Goal: Task Accomplishment & Management: Manage account settings

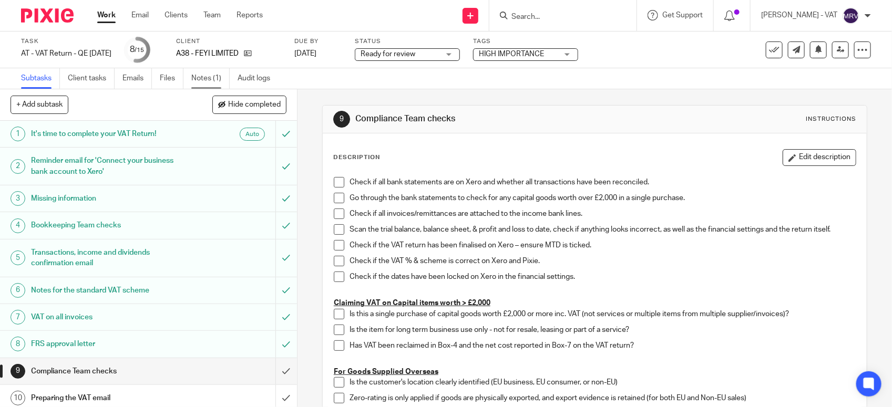
click at [193, 83] on link "Notes (1)" at bounding box center [210, 78] width 38 height 20
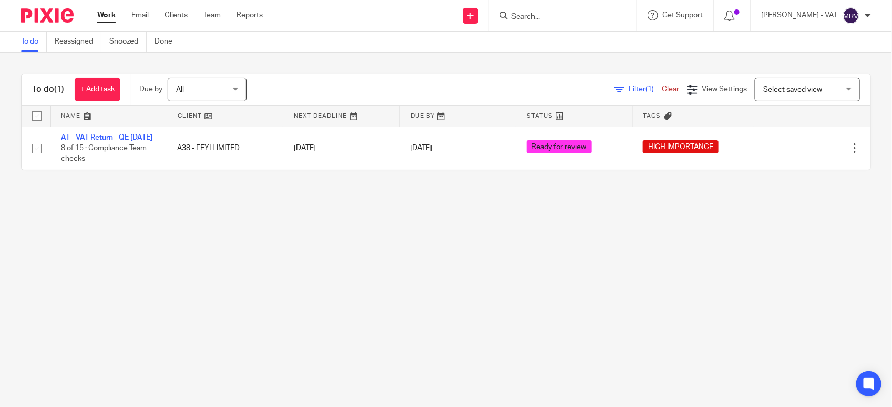
click at [159, 320] on main "To do Reassigned Snoozed Done To do (1) + Add task Due by All All Today Tomorro…" at bounding box center [446, 203] width 892 height 407
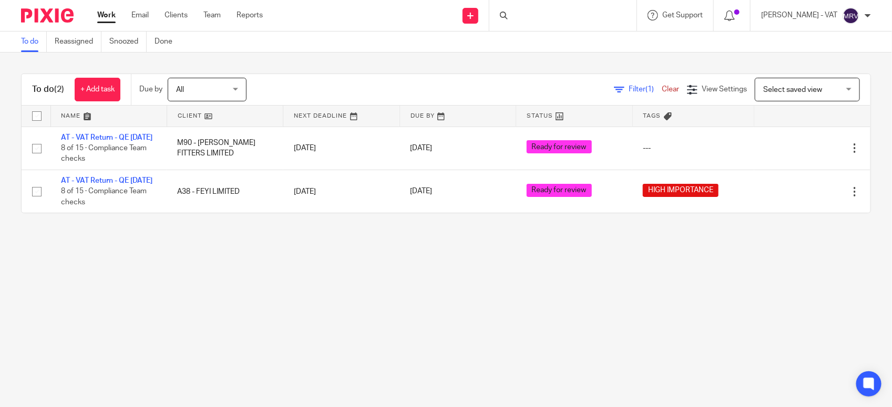
click at [159, 320] on main "To do Reassigned Snoozed Done To do (2) + Add task Due by All All [DATE] [DATE]…" at bounding box center [446, 203] width 892 height 407
click at [166, 309] on main "To do Reassigned Snoozed Done To do (2) + Add task Due by All All [DATE] [DATE]…" at bounding box center [446, 203] width 892 height 407
click at [247, 281] on main "To do Reassigned Snoozed Done To do (2) + Add task Due by All All Today Tomorro…" at bounding box center [446, 203] width 892 height 407
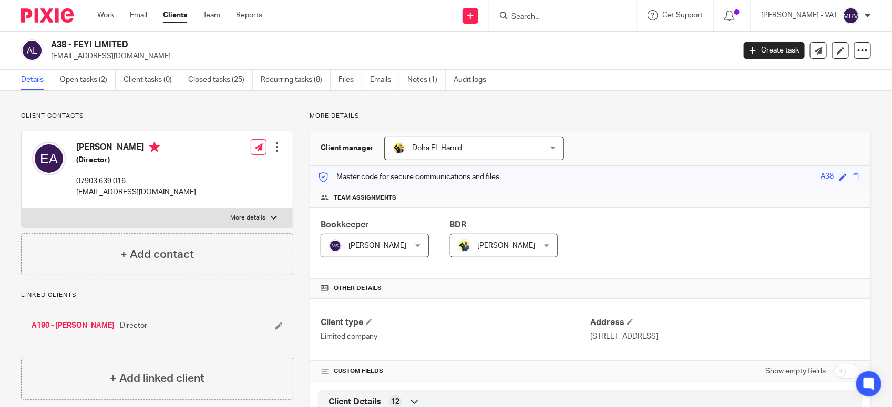
click at [618, 131] on div "Client manager Doha EL Hamid Doha EL Hamid Abhay Jayswal Akhil Siby - Billings …" at bounding box center [590, 148] width 560 height 35
click at [418, 76] on link "Notes (1)" at bounding box center [426, 80] width 38 height 20
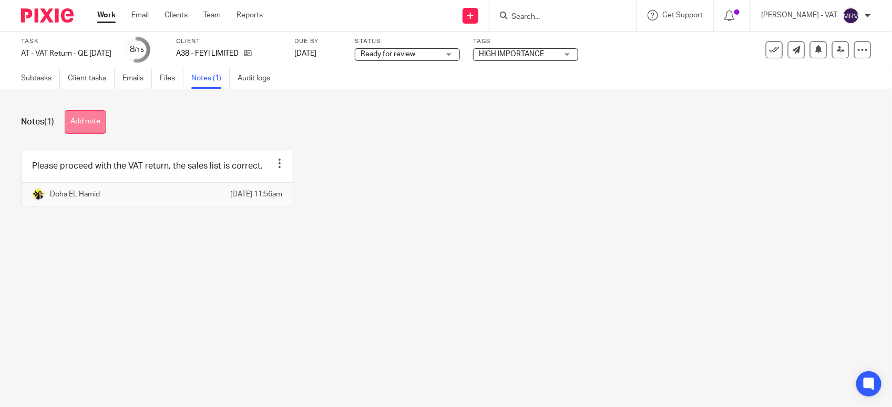
click at [106, 127] on button "Add note" at bounding box center [86, 122] width 42 height 24
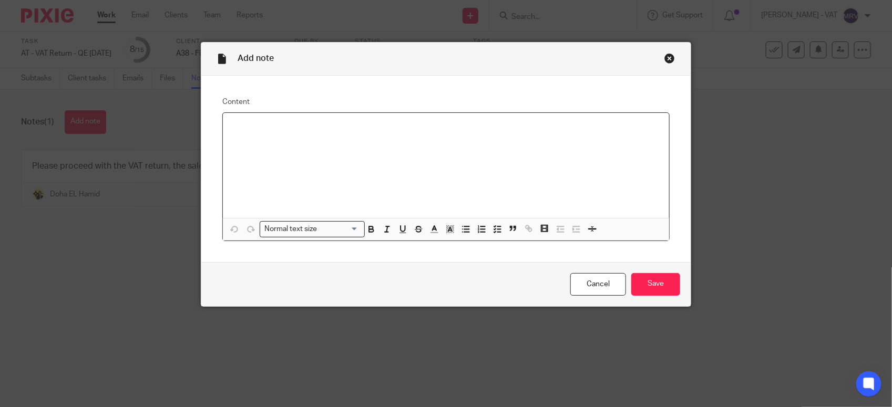
click at [361, 157] on div at bounding box center [446, 165] width 446 height 105
click at [393, 150] on div at bounding box center [446, 165] width 446 height 105
click at [655, 292] on input "Save" at bounding box center [655, 284] width 49 height 23
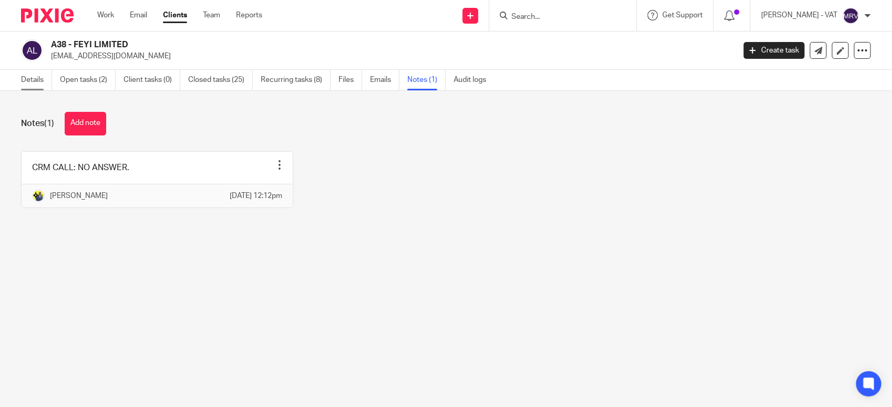
click at [33, 77] on link "Details" at bounding box center [36, 80] width 31 height 20
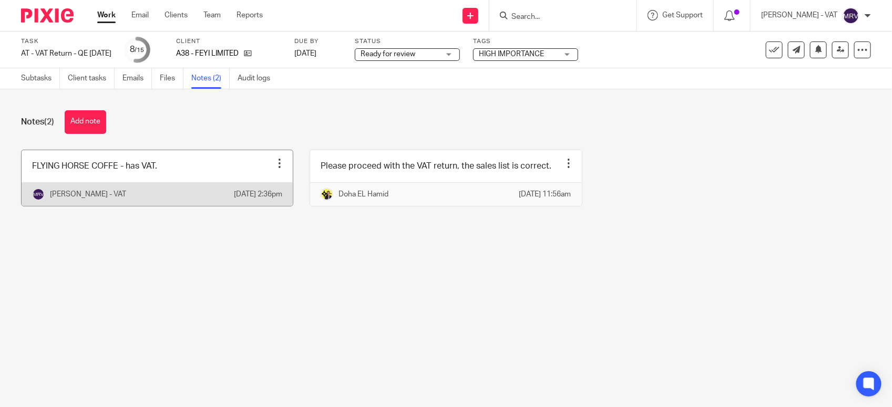
click at [171, 174] on link at bounding box center [157, 178] width 271 height 56
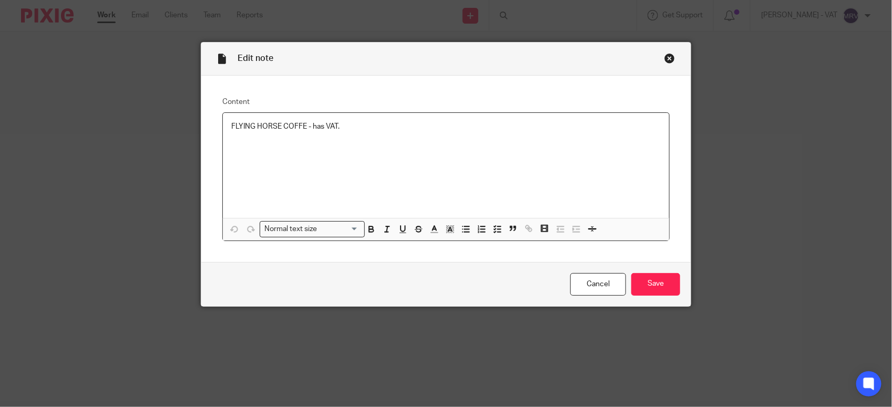
click at [371, 142] on div "FLYING HORSE COFFE - has VAT." at bounding box center [446, 165] width 446 height 105
click at [649, 293] on input "Save" at bounding box center [655, 284] width 49 height 23
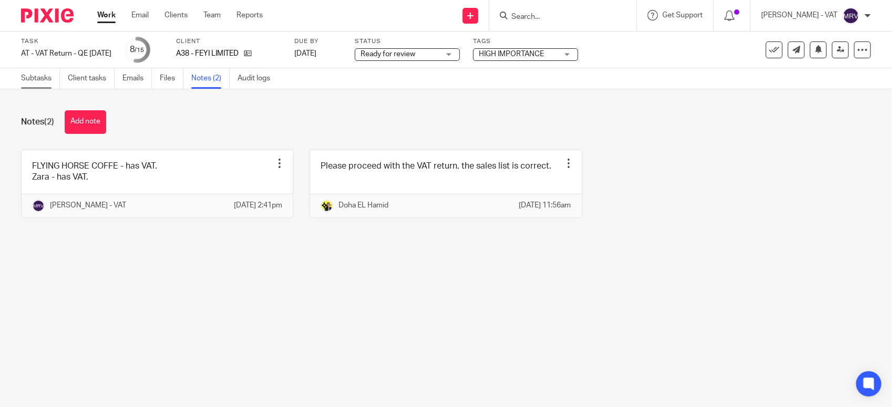
click at [38, 83] on link "Subtasks" at bounding box center [40, 78] width 39 height 20
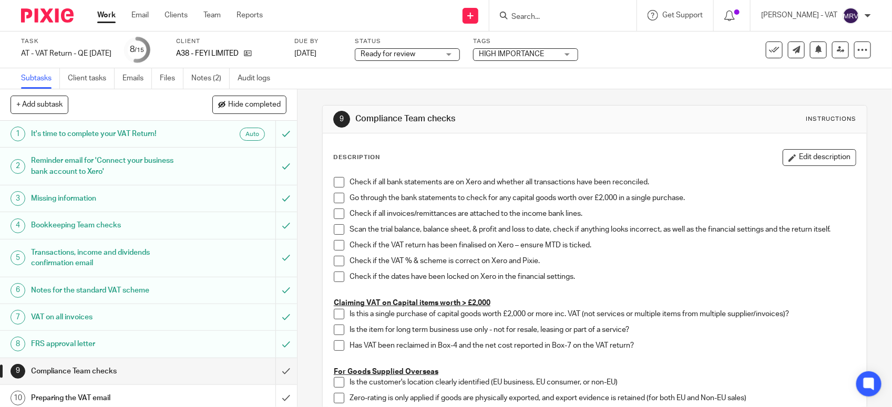
click at [335, 181] on span at bounding box center [339, 182] width 11 height 11
click at [837, 49] on icon at bounding box center [841, 50] width 8 height 8
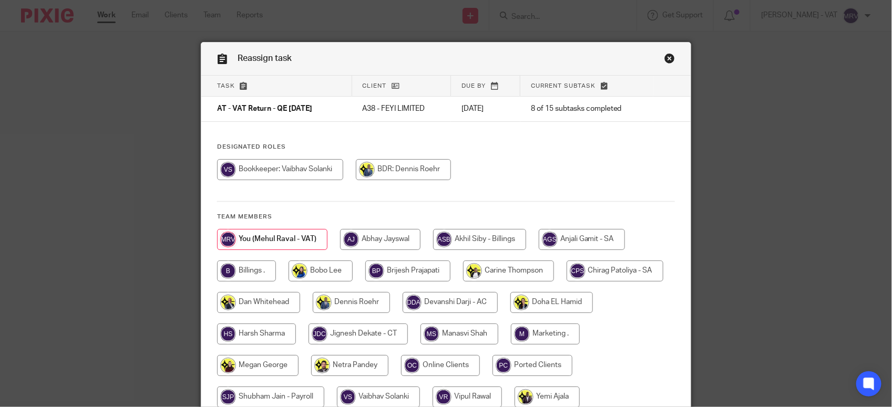
click at [271, 173] on input "radio" at bounding box center [280, 169] width 126 height 21
radio input "true"
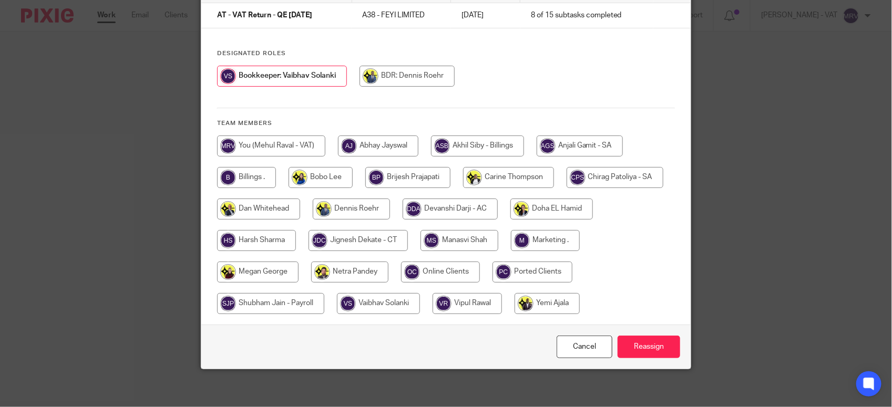
scroll to position [98, 0]
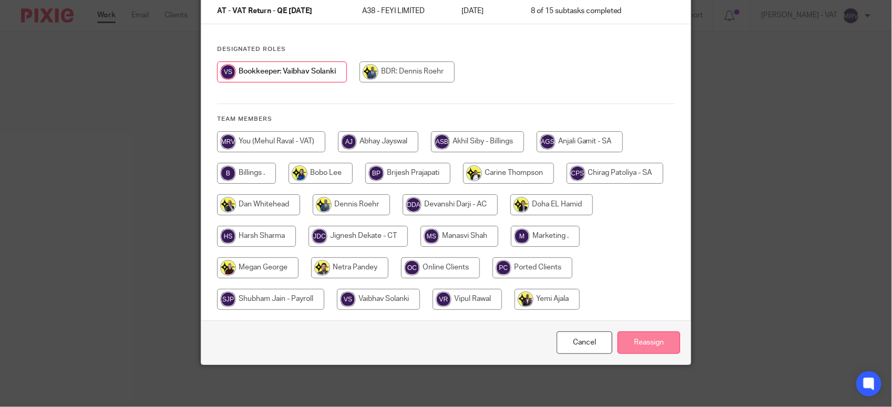
click at [637, 346] on input "Reassign" at bounding box center [649, 343] width 63 height 23
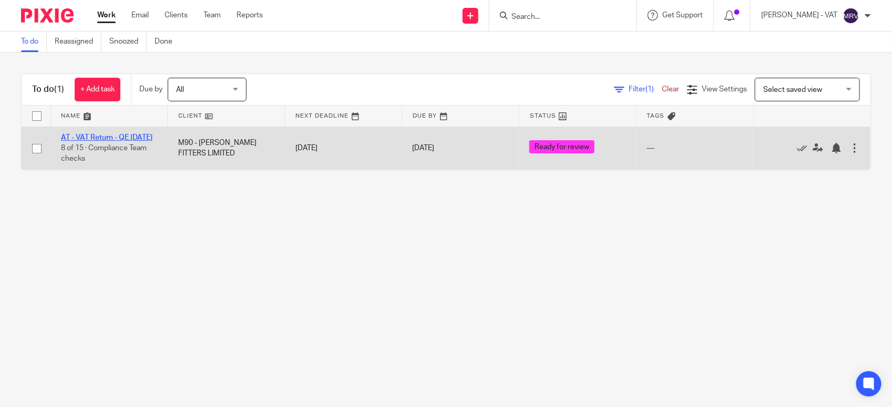
click at [96, 138] on link "AT - VAT Return - QE [DATE]" at bounding box center [106, 137] width 91 height 7
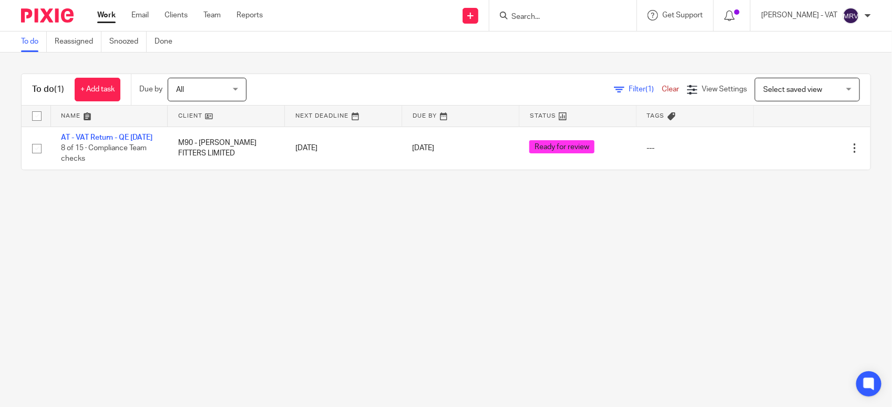
click at [32, 46] on link "To do" at bounding box center [34, 42] width 26 height 20
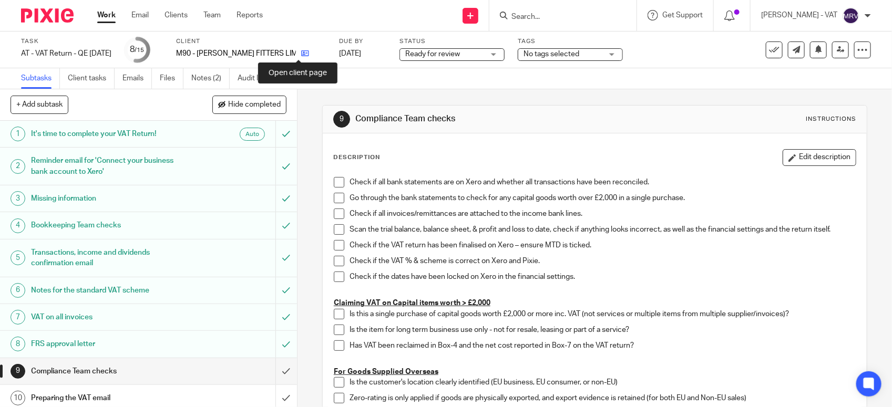
click at [301, 55] on icon at bounding box center [305, 53] width 8 height 8
click at [213, 72] on link "Notes (2)" at bounding box center [210, 78] width 38 height 20
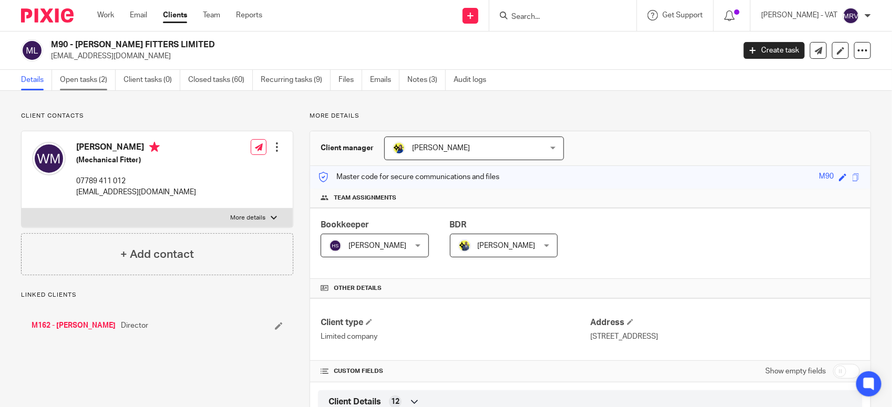
click at [101, 80] on link "Open tasks (2)" at bounding box center [88, 80] width 56 height 20
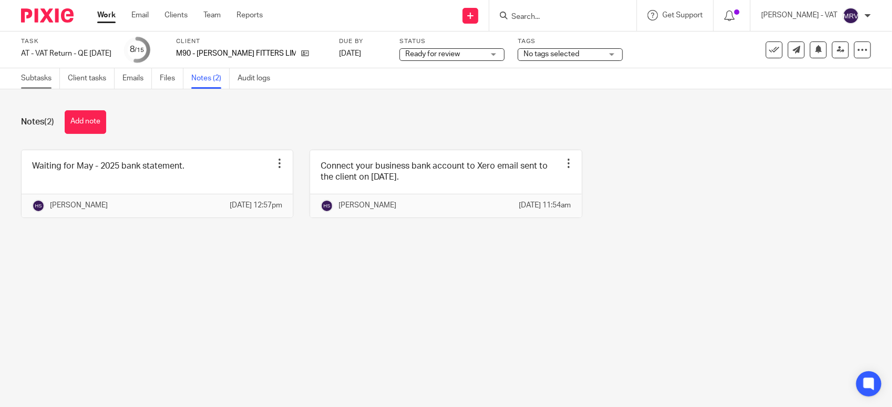
click at [43, 73] on link "Subtasks" at bounding box center [40, 78] width 39 height 20
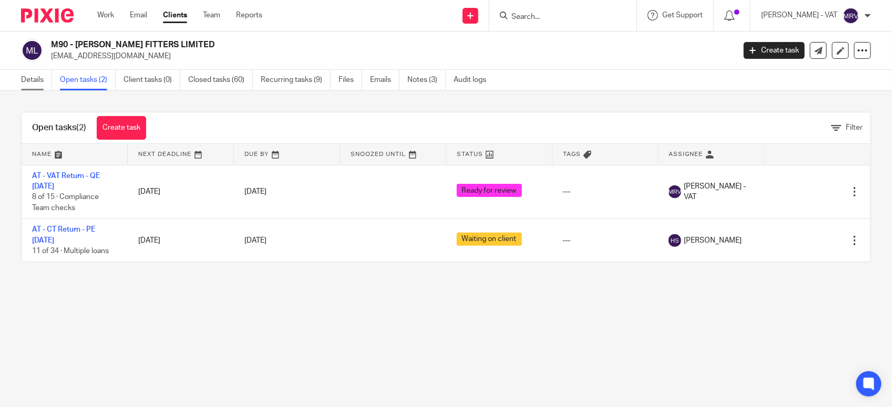
click at [32, 83] on link "Details" at bounding box center [36, 80] width 31 height 20
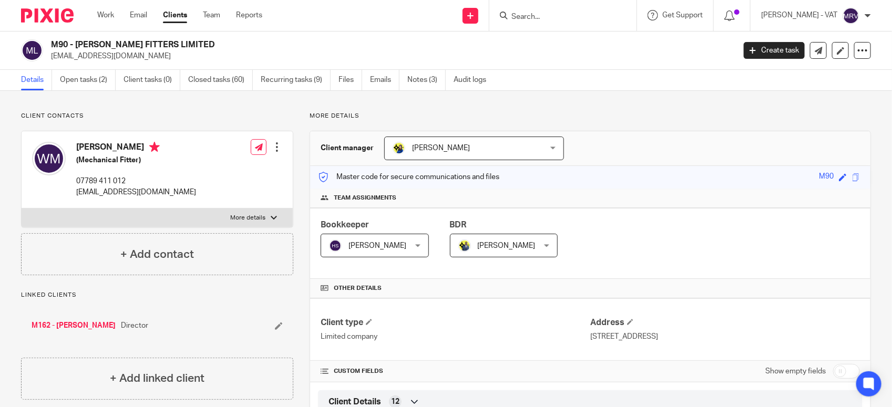
drag, startPoint x: 77, startPoint y: 42, endPoint x: 179, endPoint y: 39, distance: 102.0
click at [179, 39] on h2 "M90 - [PERSON_NAME] FITTERS LIMITED" at bounding box center [321, 44] width 541 height 11
copy h2 "MUIR HV FITTERS LIMITED"
click at [642, 136] on div "Client manager Bobo Lee Bobo Lee Abhay Jayswal Akhil Siby - Billings Anjali Gam…" at bounding box center [590, 148] width 560 height 35
click at [616, 150] on div "Client manager Bobo Lee Bobo Lee Abhay Jayswal Akhil Siby - Billings Anjali Gam…" at bounding box center [590, 148] width 560 height 35
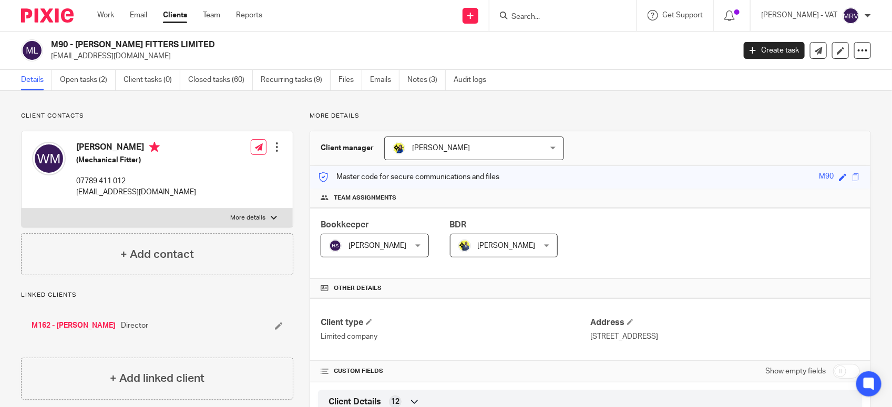
scroll to position [767, 0]
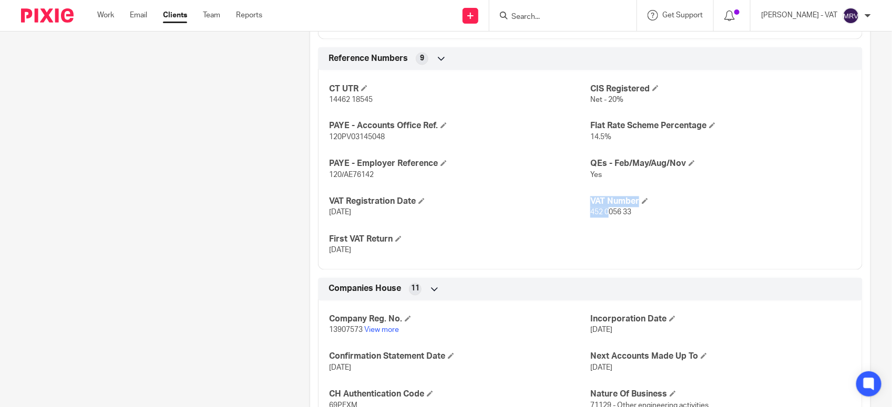
drag, startPoint x: 582, startPoint y: 214, endPoint x: 601, endPoint y: 217, distance: 18.7
click at [601, 217] on div "CT UTR 14462 18545 CIS Registered Net - 20% PAYE - Accounts Office Ref. 120PV03…" at bounding box center [590, 167] width 545 height 208
drag, startPoint x: 601, startPoint y: 217, endPoint x: 589, endPoint y: 224, distance: 13.9
click at [589, 224] on div "CT UTR 14462 18545 CIS Registered Net - 20% PAYE - Accounts Office Ref. 120PV03…" at bounding box center [590, 167] width 545 height 208
drag, startPoint x: 586, startPoint y: 213, endPoint x: 626, endPoint y: 213, distance: 40.5
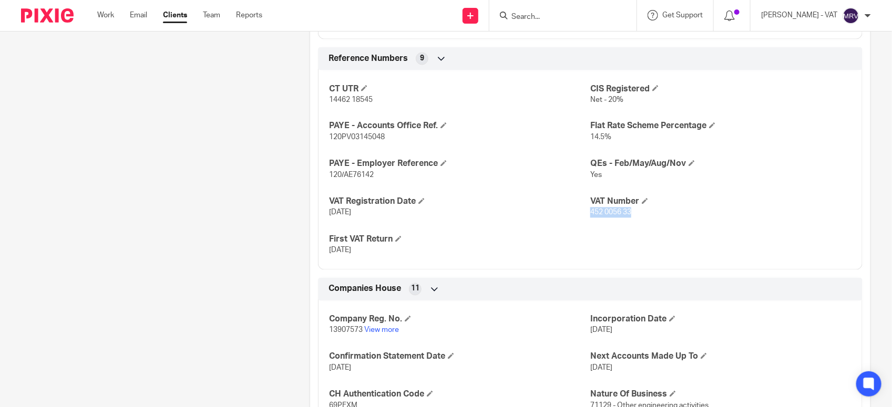
click at [626, 213] on p "452 0056 33" at bounding box center [720, 213] width 261 height 11
copy span "452 0056 33"
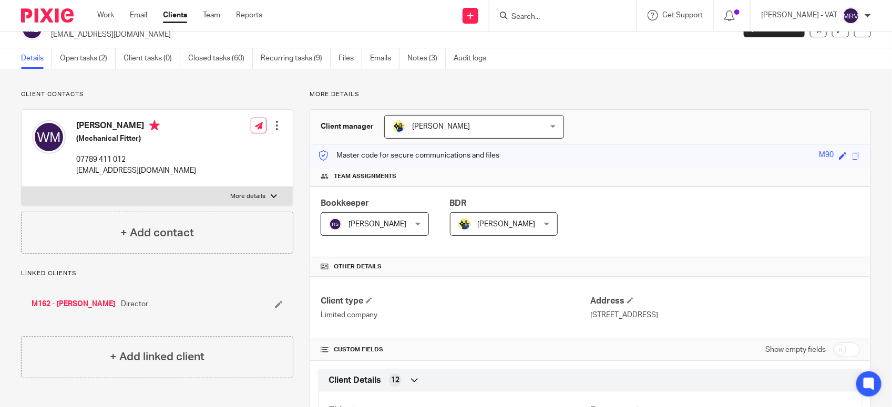
scroll to position [0, 0]
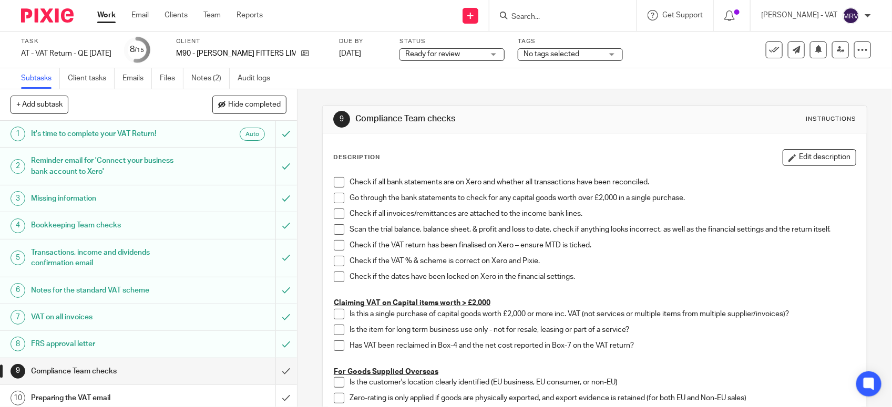
click at [335, 186] on span at bounding box center [339, 182] width 11 height 11
click at [337, 198] on span at bounding box center [339, 198] width 11 height 11
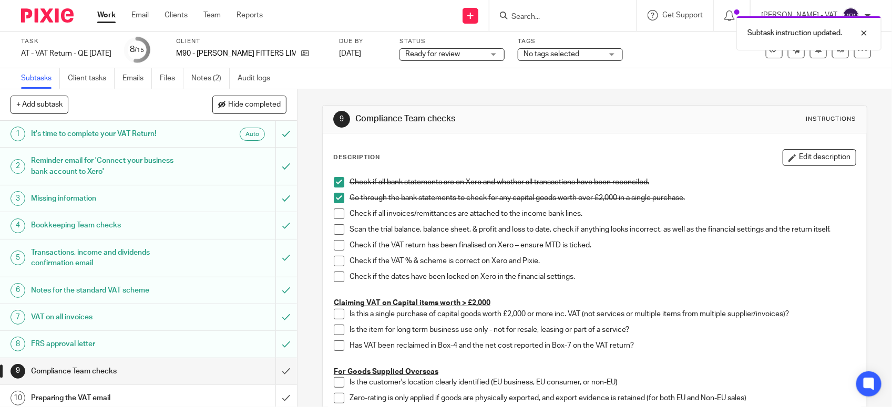
click at [335, 213] on span at bounding box center [339, 214] width 11 height 11
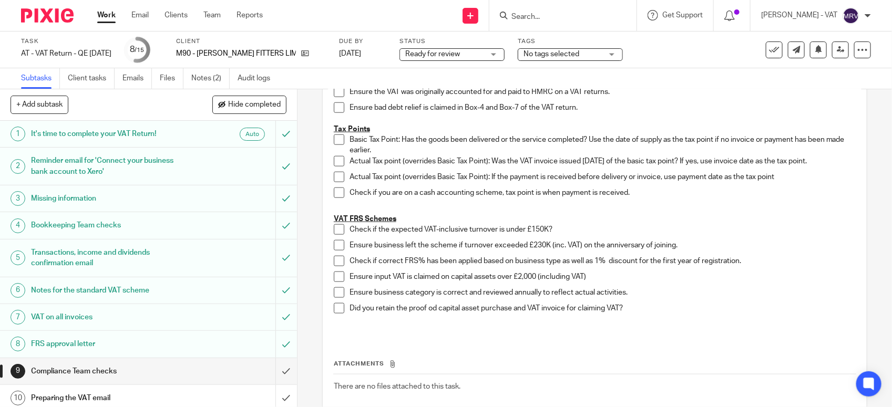
scroll to position [591, 0]
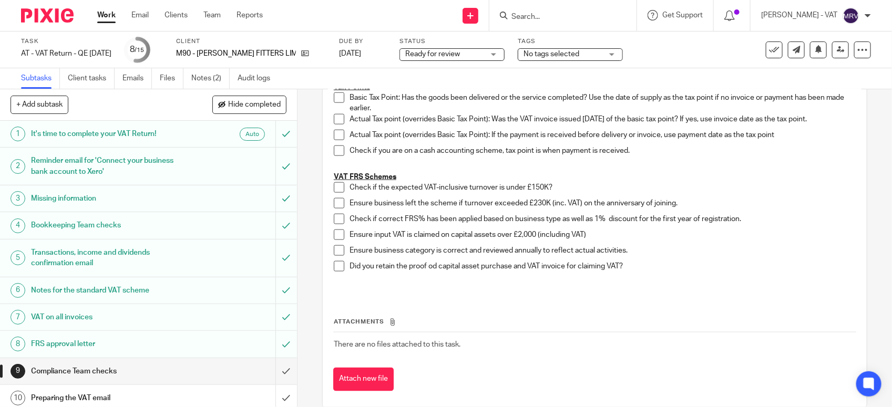
click at [337, 188] on span at bounding box center [339, 187] width 11 height 11
click at [339, 205] on span at bounding box center [339, 203] width 11 height 11
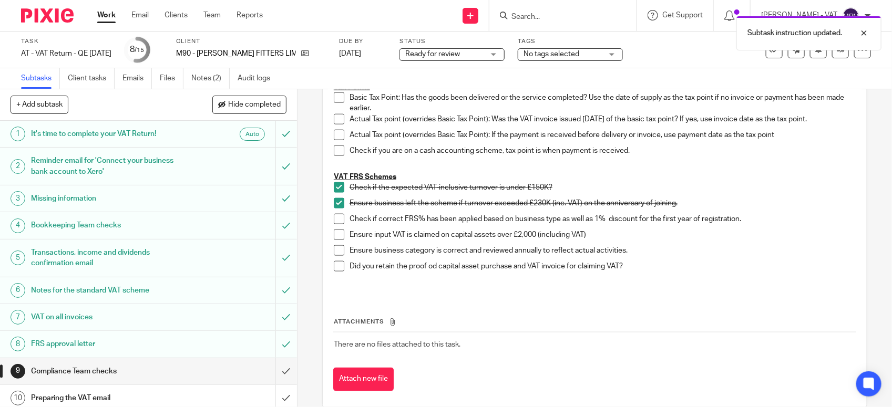
click at [334, 224] on span at bounding box center [339, 219] width 11 height 11
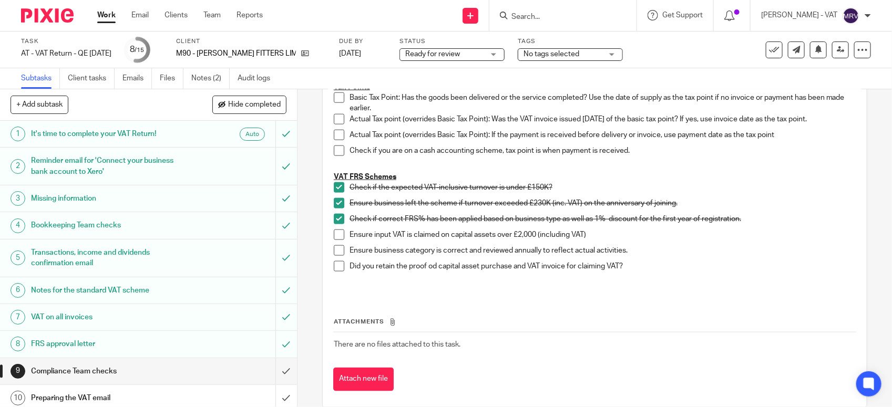
click at [335, 247] on span at bounding box center [339, 250] width 11 height 11
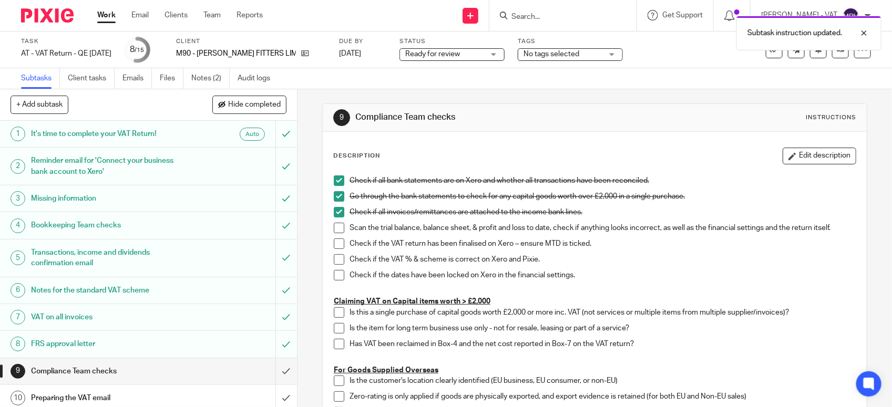
scroll to position [0, 0]
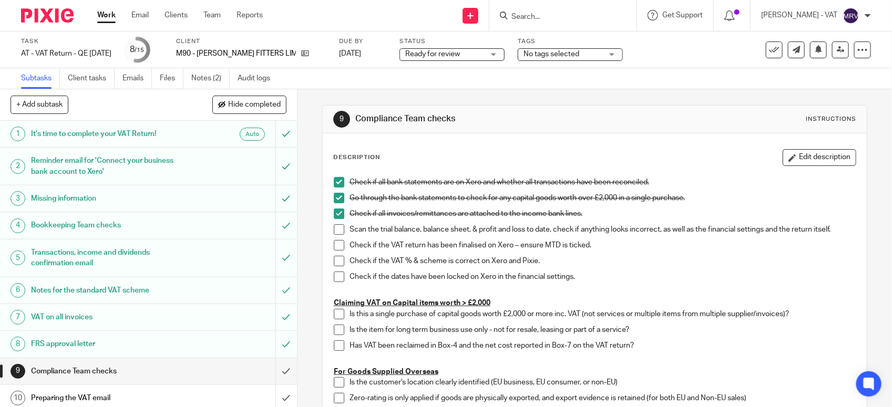
click at [334, 232] on span at bounding box center [339, 229] width 11 height 11
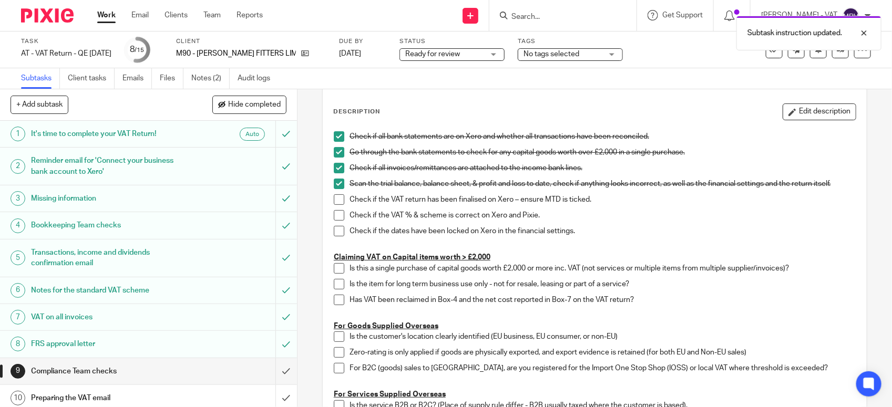
scroll to position [66, 0]
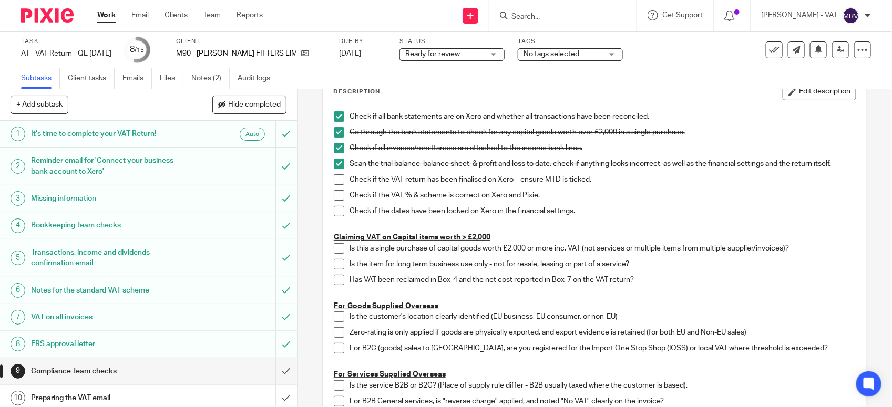
click at [335, 184] on span at bounding box center [339, 179] width 11 height 11
click at [335, 196] on span at bounding box center [339, 195] width 11 height 11
click at [337, 213] on span at bounding box center [339, 211] width 11 height 11
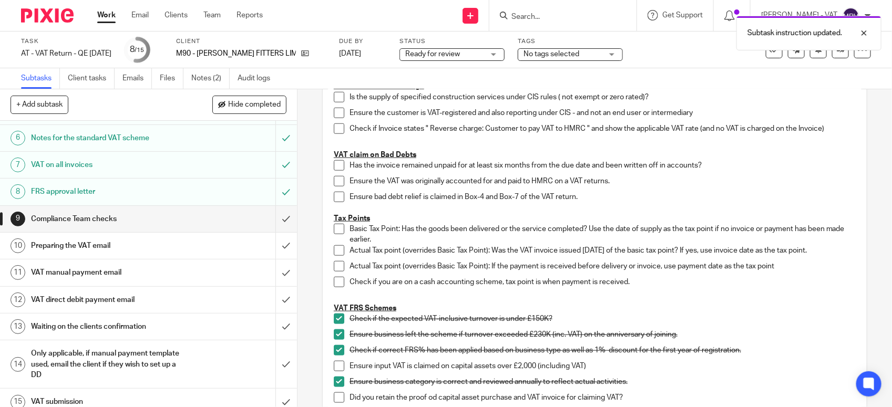
scroll to position [163, 0]
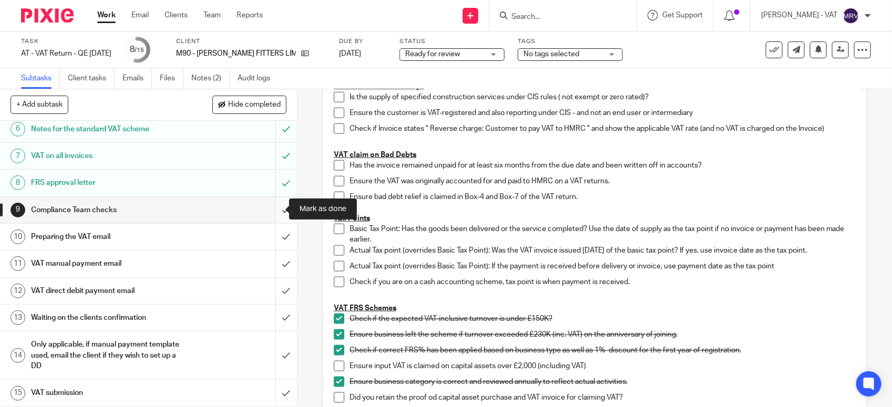
click at [274, 211] on input "submit" at bounding box center [148, 210] width 297 height 26
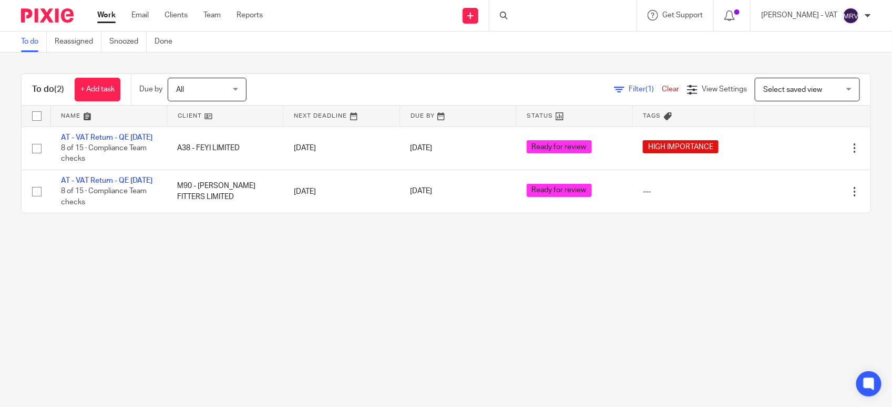
click at [295, 336] on main "To do Reassigned Snoozed Done To do (2) + Add task Due by All All [DATE] [DATE]…" at bounding box center [446, 203] width 892 height 407
click at [280, 279] on main "To do Reassigned Snoozed Done To do (2) + Add task Due by All All [DATE] [DATE]…" at bounding box center [446, 203] width 892 height 407
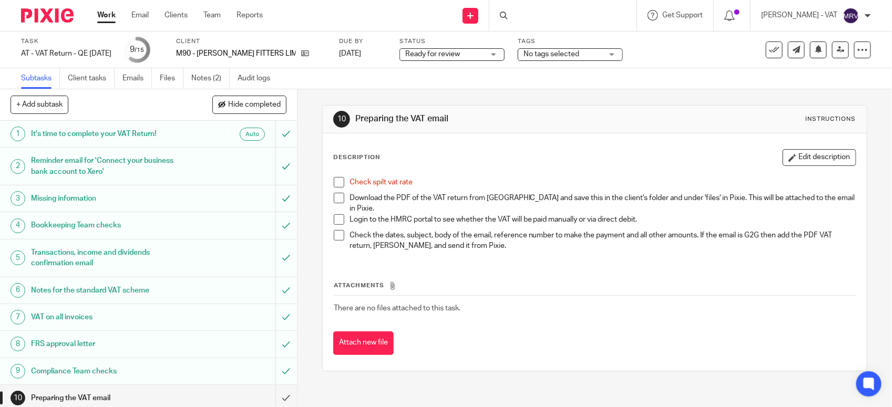
click at [337, 182] on span at bounding box center [339, 182] width 11 height 11
click at [172, 78] on link "Files" at bounding box center [172, 78] width 24 height 20
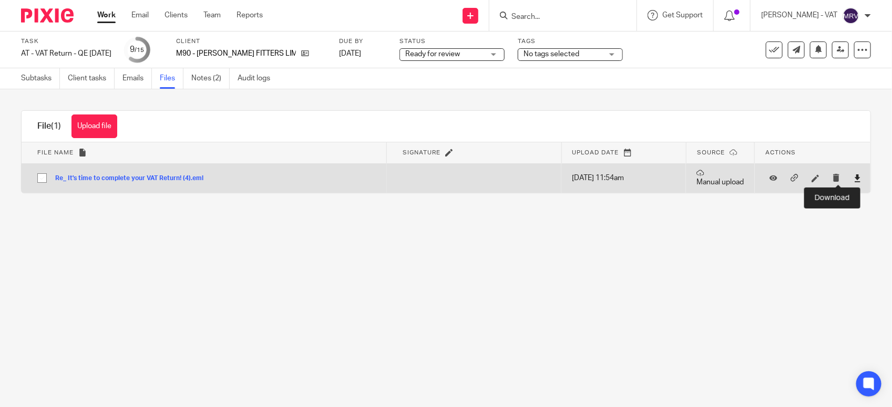
click at [854, 181] on icon at bounding box center [858, 178] width 8 height 8
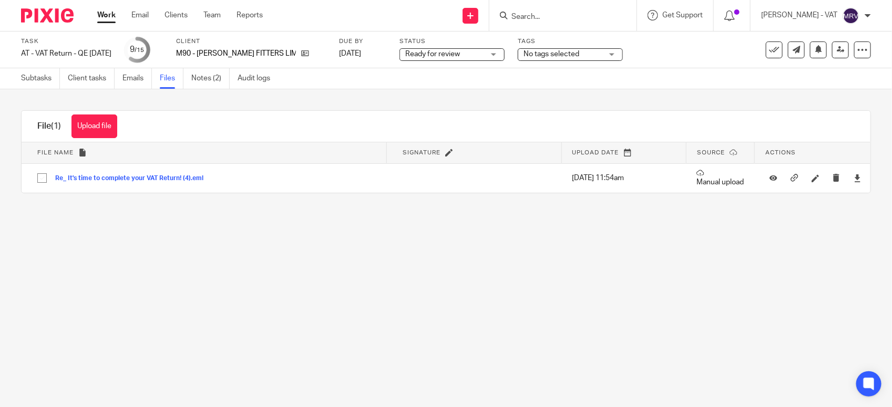
click at [459, 306] on main "Task AT - VAT Return - QE 31-08-2025 Save AT - VAT Return - QE 31-08-2025 9 /15…" at bounding box center [446, 203] width 892 height 407
click at [87, 125] on button "Upload file" at bounding box center [94, 127] width 46 height 24
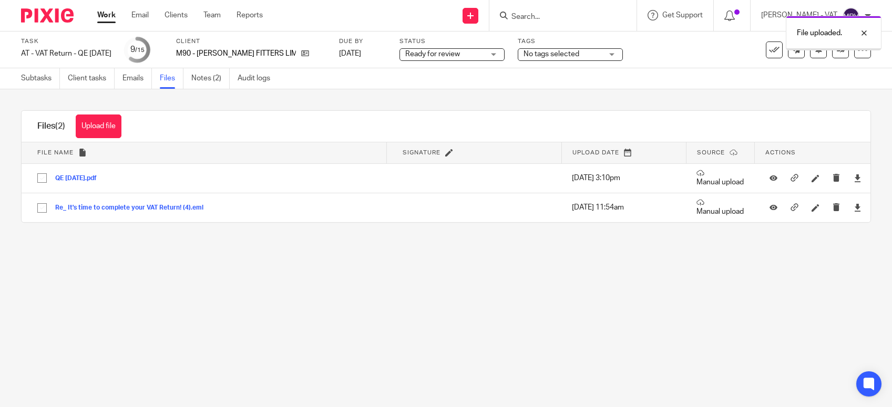
click at [432, 325] on main "Task AT - VAT Return - QE [DATE] Save AT - VAT Return - QE [DATE] 9 /15 Client …" at bounding box center [446, 203] width 892 height 407
click at [35, 83] on link "Subtasks" at bounding box center [40, 78] width 39 height 20
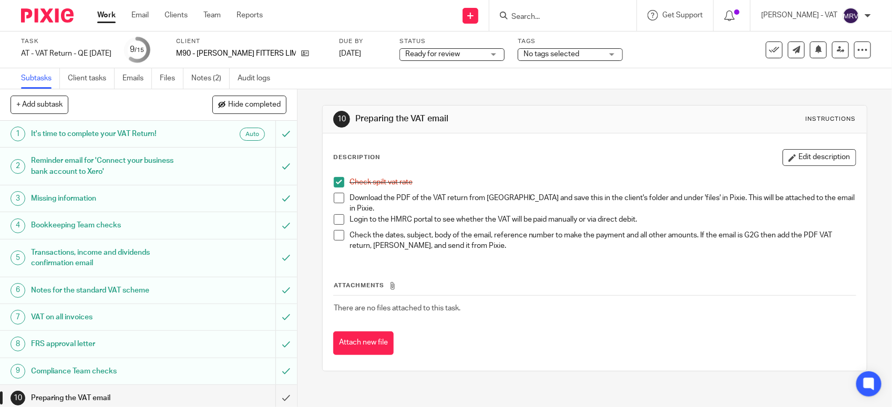
click at [334, 199] on span at bounding box center [339, 198] width 11 height 11
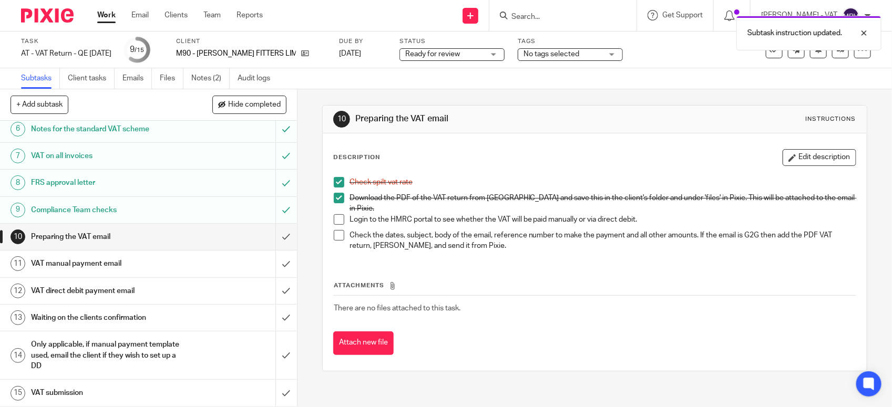
scroll to position [163, 0]
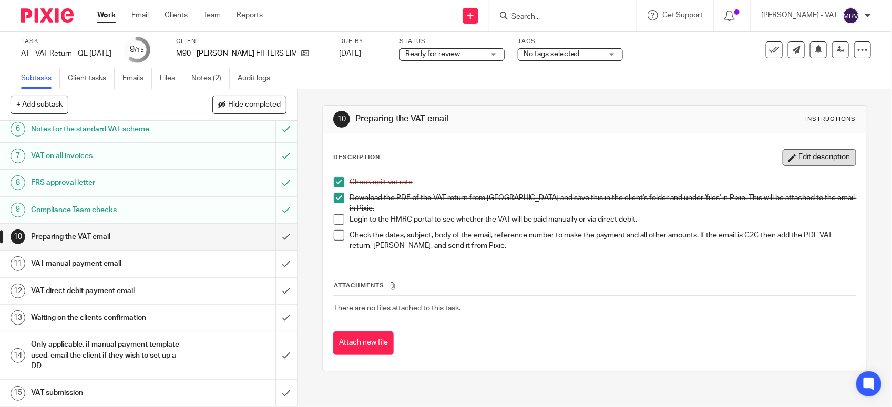
click at [788, 161] on button "Edit description" at bounding box center [820, 157] width 74 height 17
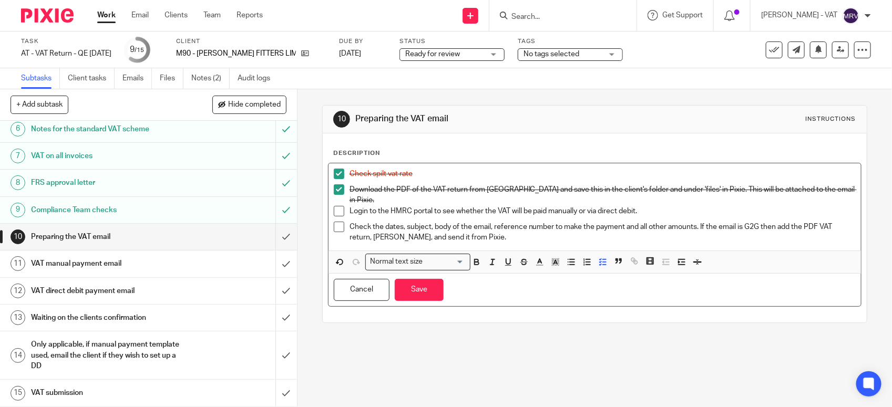
click at [573, 206] on p "Login to the HMRC portal to see whether the VAT will be paid manually or via di…" at bounding box center [603, 211] width 506 height 11
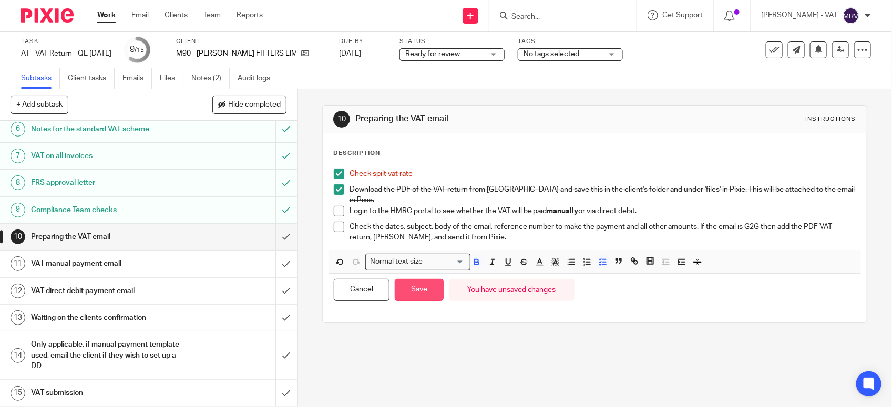
click at [418, 285] on button "Save" at bounding box center [419, 290] width 49 height 23
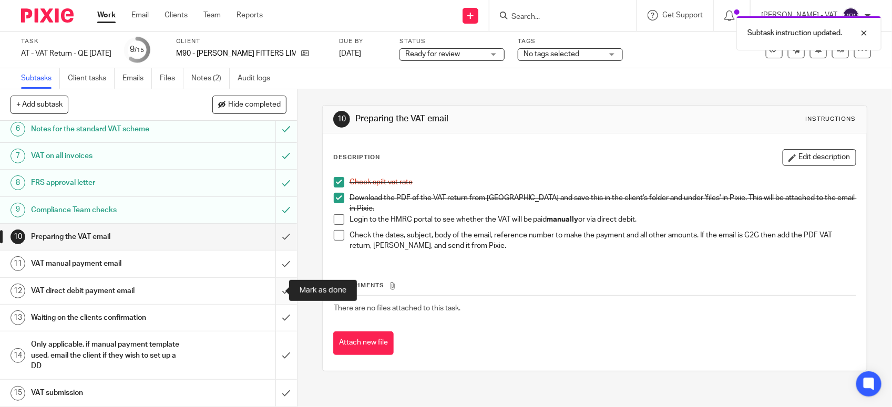
click at [270, 288] on input "submit" at bounding box center [148, 291] width 297 height 26
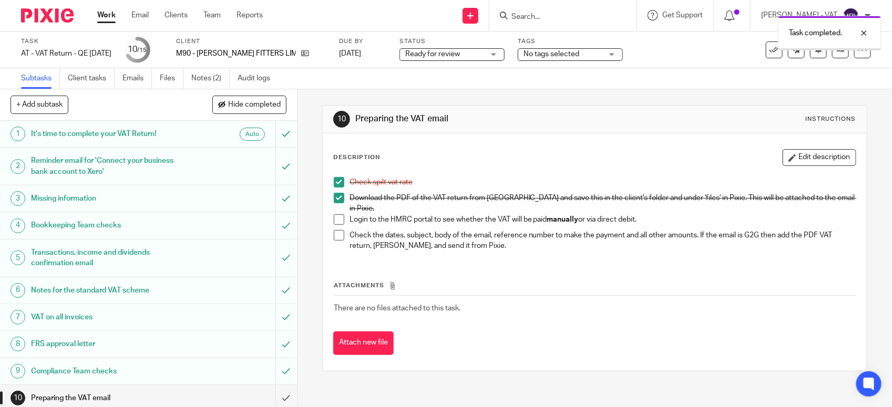
scroll to position [131, 0]
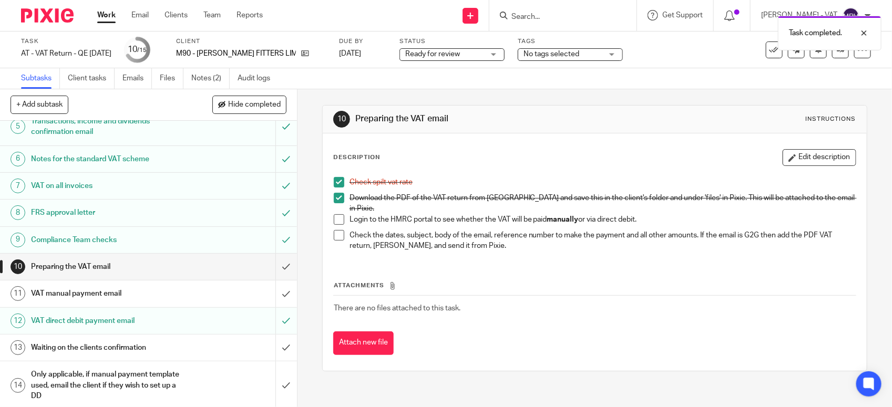
click at [171, 292] on h1 "VAT manual payment email" at bounding box center [109, 294] width 156 height 16
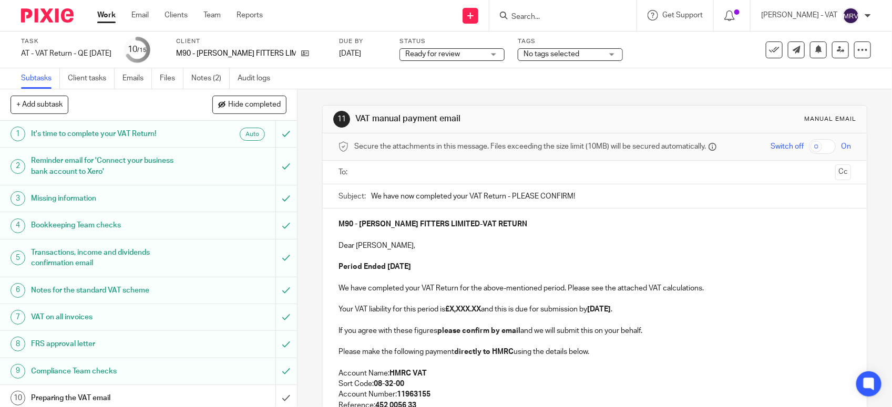
scroll to position [163, 0]
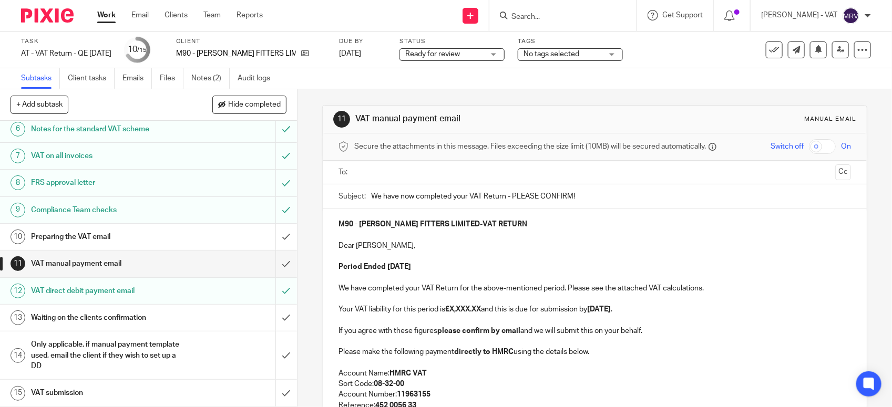
click at [558, 253] on p at bounding box center [594, 256] width 512 height 11
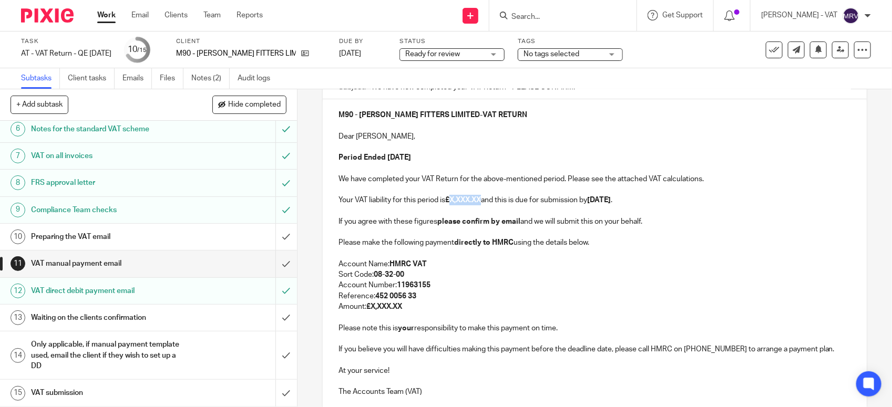
scroll to position [131, 0]
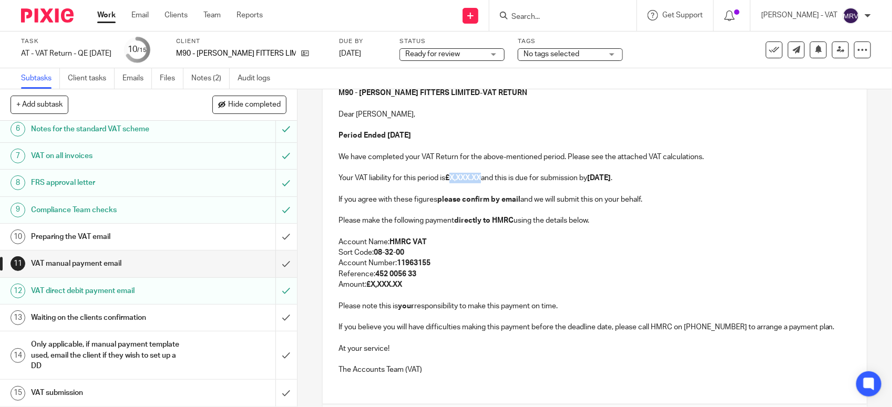
paste div
copy p "5,717.64"
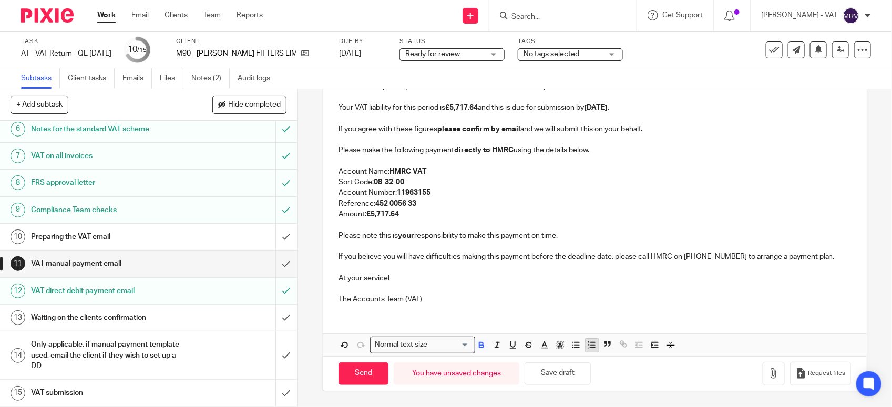
scroll to position [203, 0]
click at [573, 376] on button "Save draft" at bounding box center [558, 374] width 66 height 23
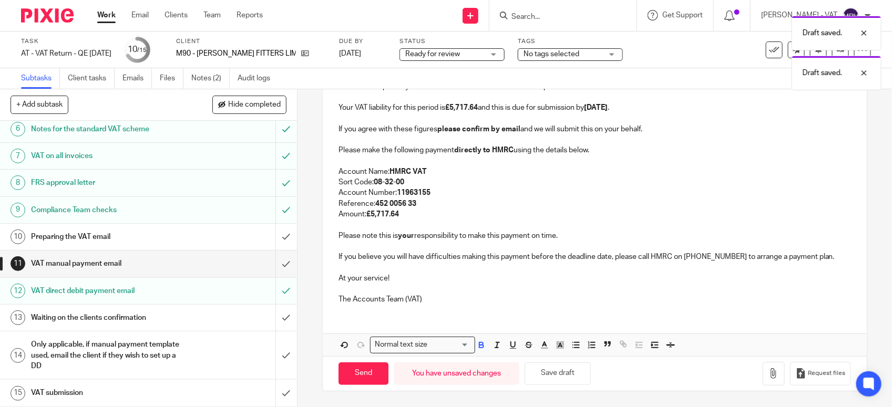
click at [502, 190] on p "Account Number: 11963155" at bounding box center [594, 193] width 512 height 11
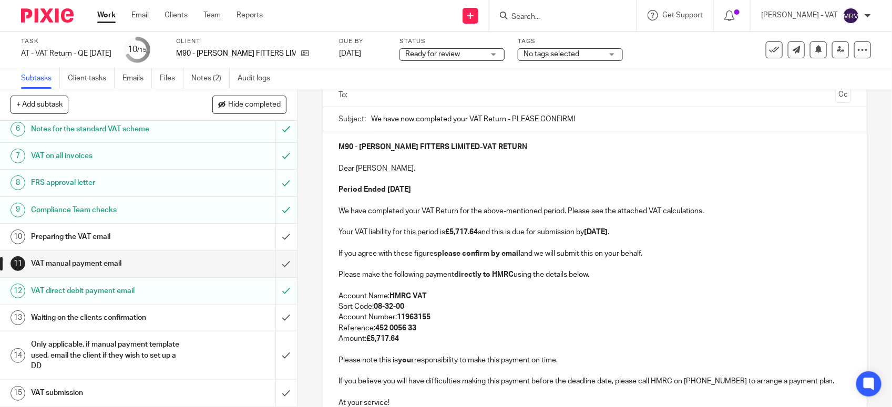
scroll to position [71, 0]
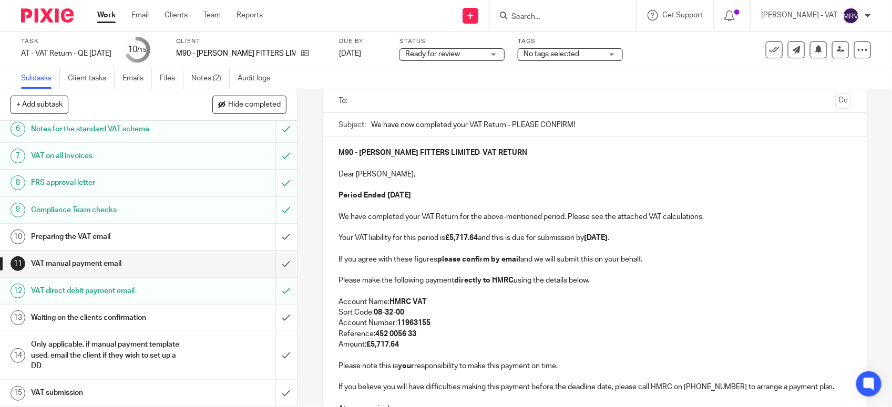
click at [465, 181] on p at bounding box center [594, 185] width 512 height 11
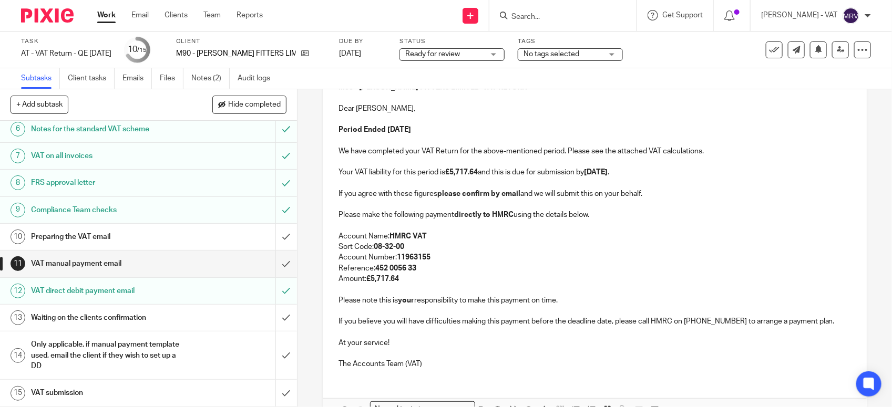
scroll to position [203, 0]
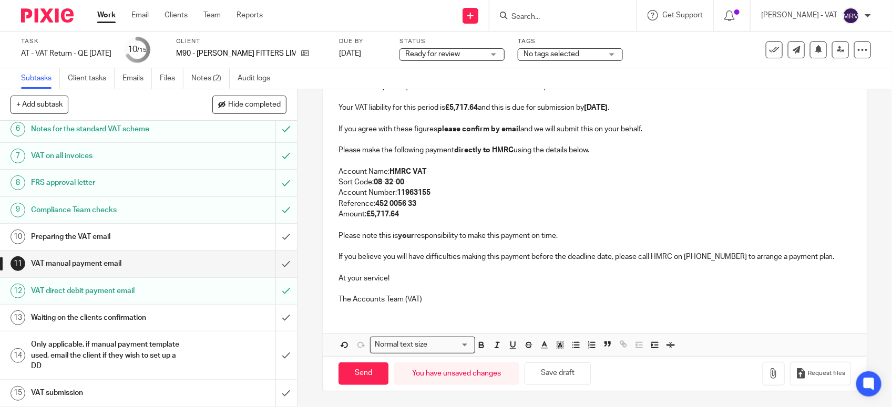
click at [464, 203] on p "Reference: 452 0056 33" at bounding box center [594, 204] width 512 height 11
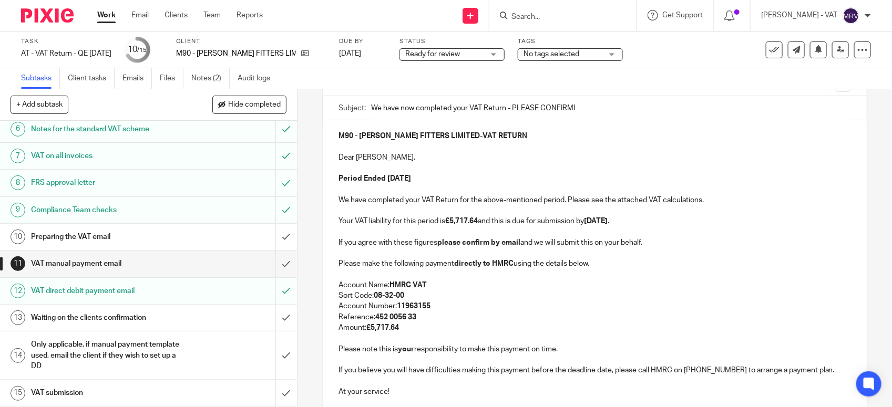
scroll to position [71, 0]
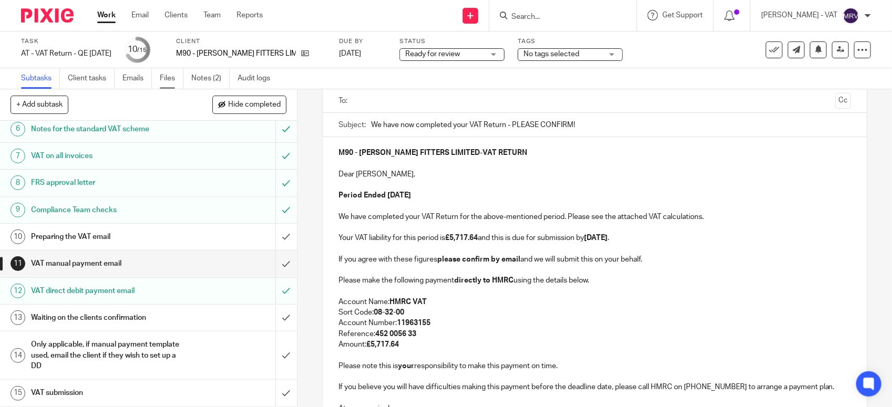
click at [168, 83] on link "Files" at bounding box center [172, 78] width 24 height 20
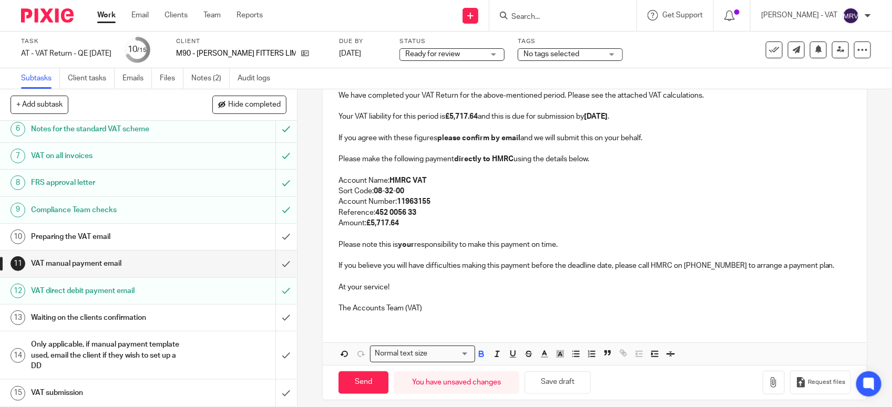
scroll to position [203, 0]
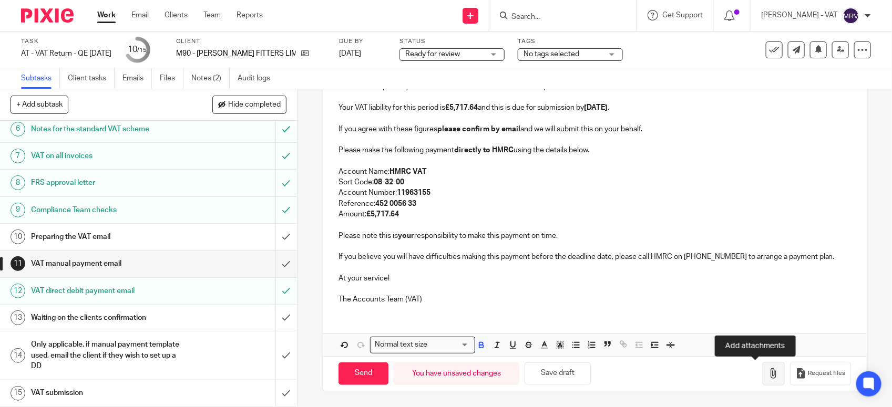
click at [768, 379] on icon "button" at bounding box center [773, 373] width 11 height 11
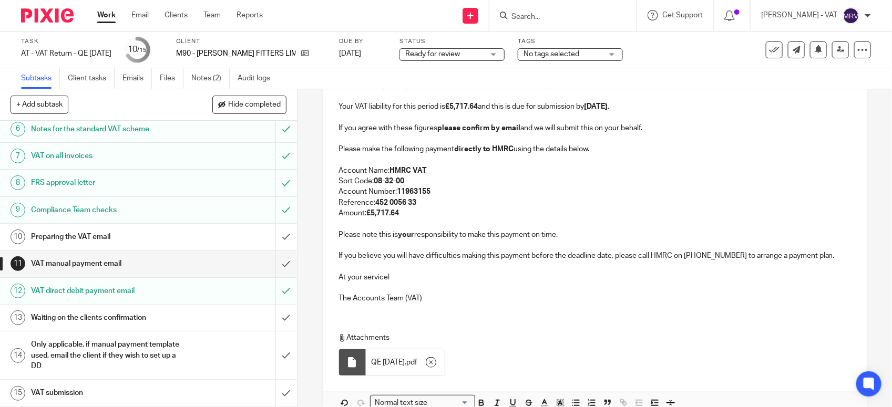
click at [456, 284] on p at bounding box center [594, 288] width 512 height 11
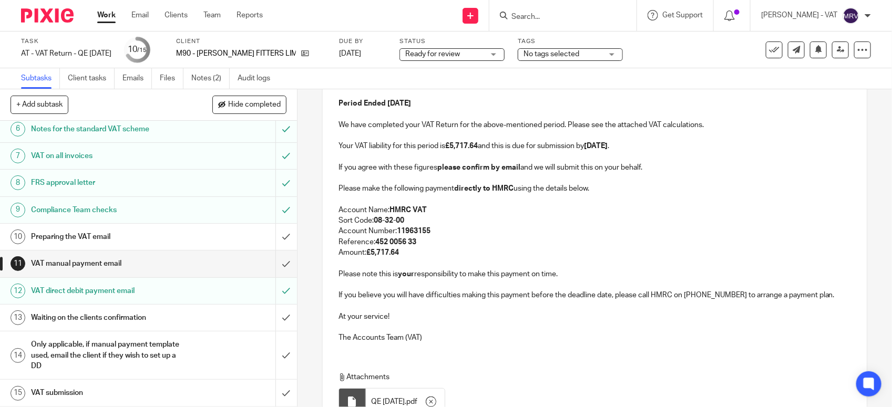
scroll to position [71, 0]
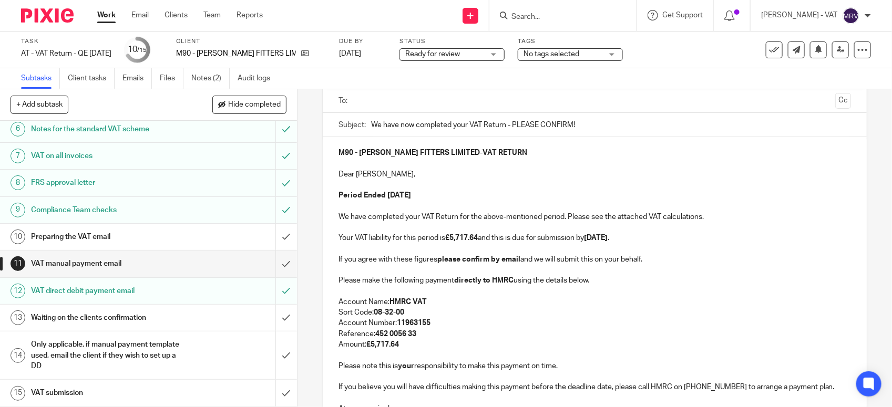
click at [465, 193] on p "Period Ended 31st August 2025" at bounding box center [594, 195] width 512 height 11
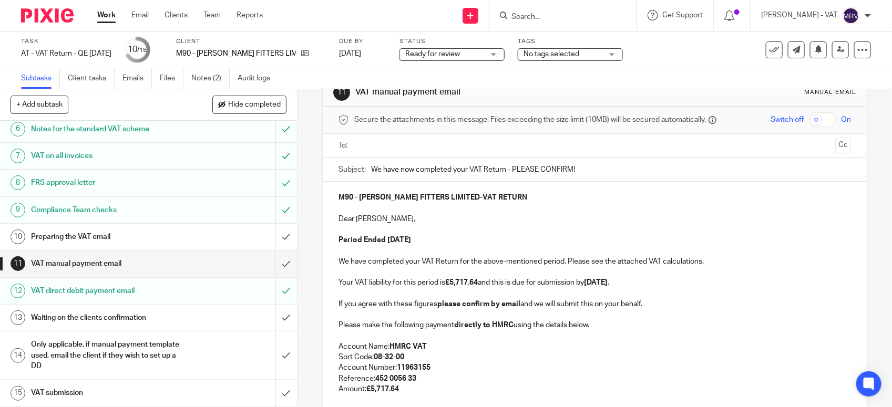
scroll to position [0, 0]
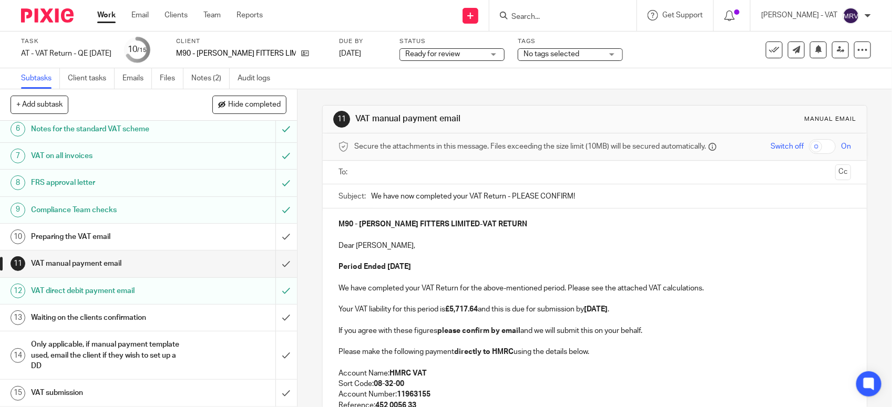
click at [454, 167] on input "text" at bounding box center [594, 173] width 473 height 12
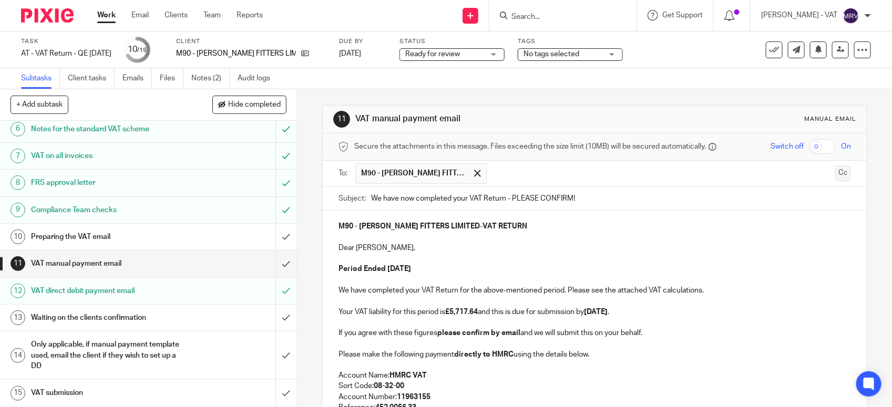
click at [835, 174] on button "Cc" at bounding box center [843, 174] width 16 height 16
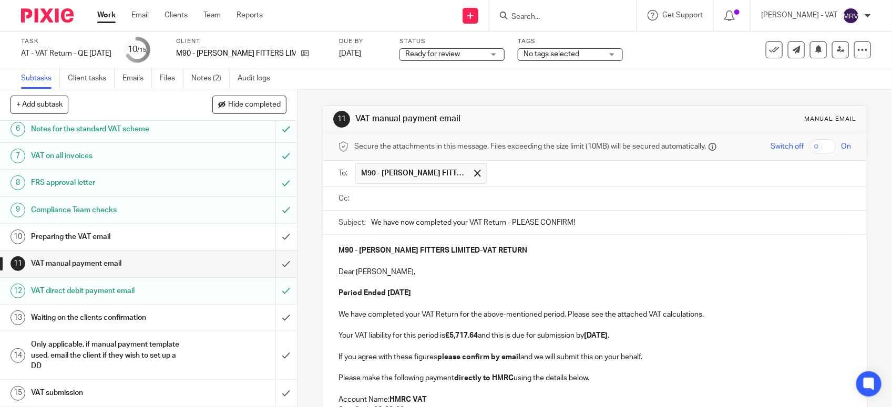
click at [391, 204] on input "text" at bounding box center [602, 199] width 489 height 12
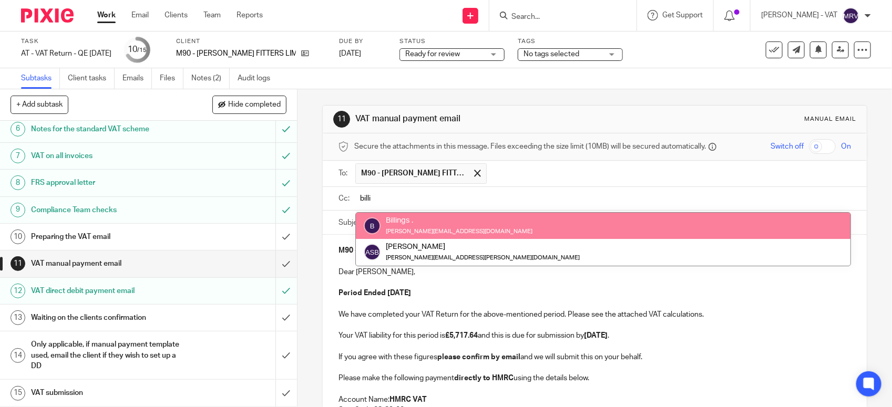
type input "billi"
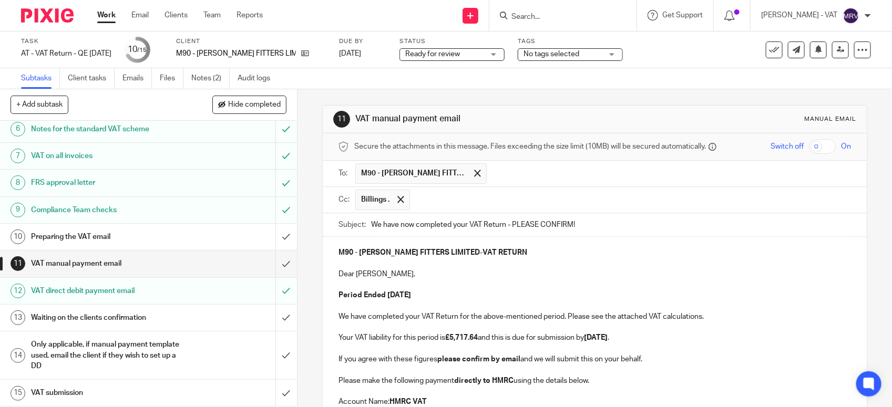
click at [411, 293] on strong "Period Ended 31st August 2025" at bounding box center [374, 295] width 73 height 7
click at [451, 290] on p at bounding box center [594, 285] width 512 height 11
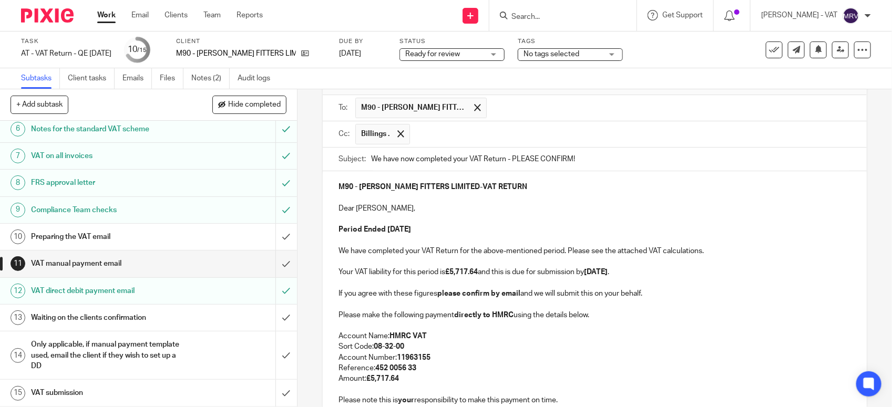
click at [660, 275] on p "Your VAT liability for this period is £5,717.64 and this is due for submission …" at bounding box center [594, 272] width 512 height 11
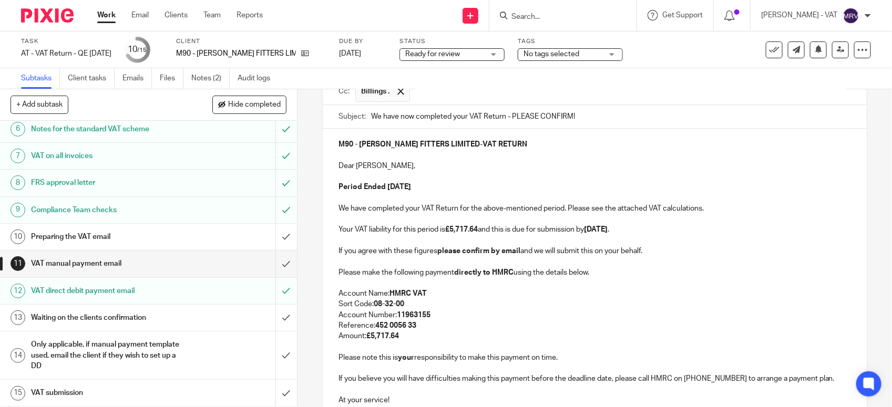
scroll to position [131, 0]
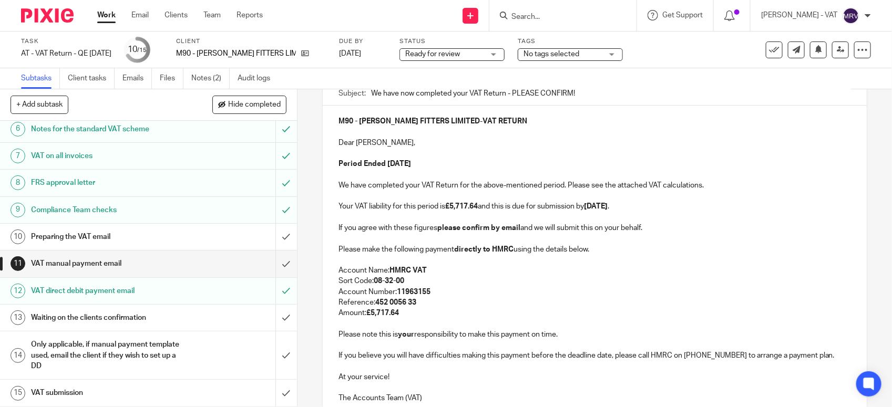
click at [421, 314] on p "Amount: £5,717.64" at bounding box center [594, 313] width 512 height 11
click at [484, 297] on p "Account Number: 11963155" at bounding box center [594, 292] width 512 height 11
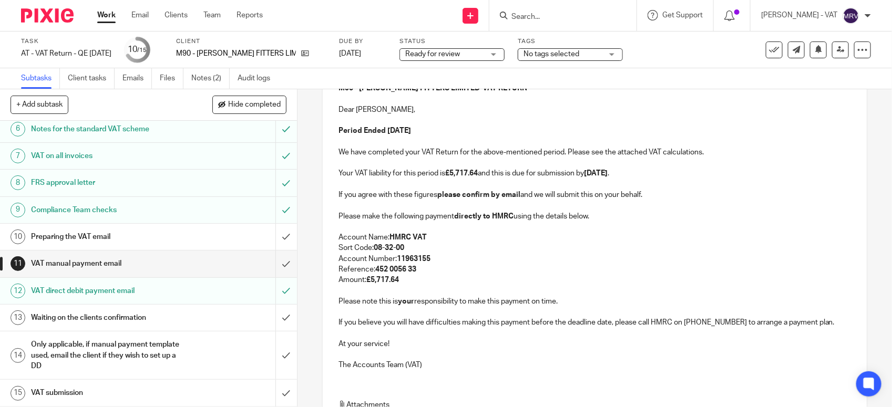
scroll to position [197, 0]
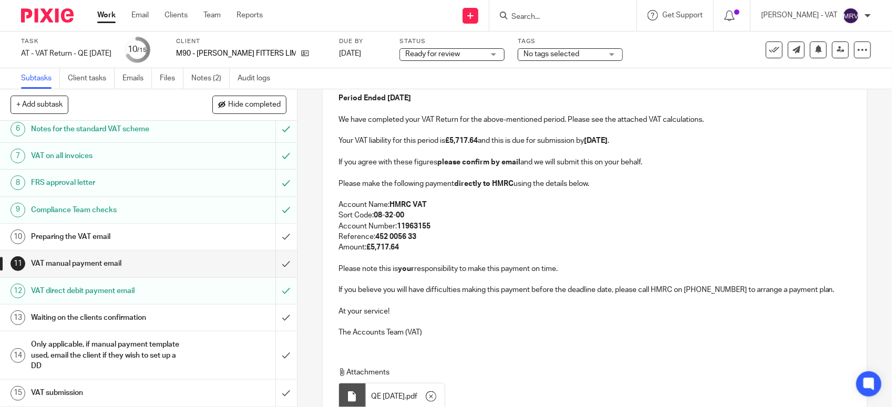
click at [442, 327] on p at bounding box center [594, 322] width 512 height 11
click at [441, 253] on p "Amount: £5,717.64" at bounding box center [594, 247] width 512 height 11
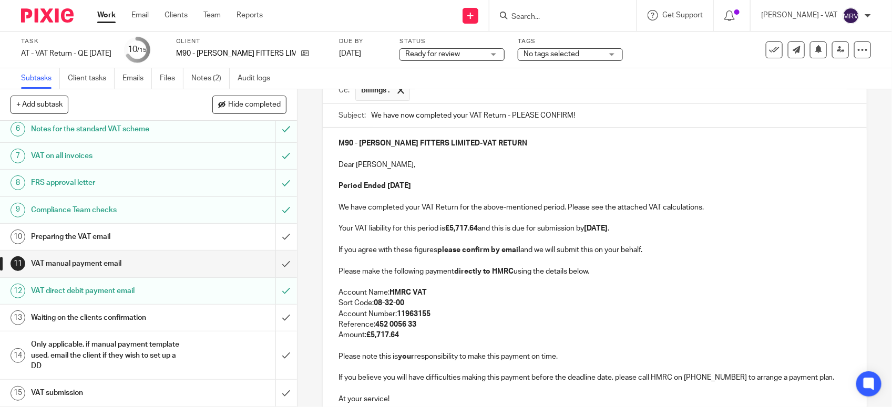
scroll to position [66, 0]
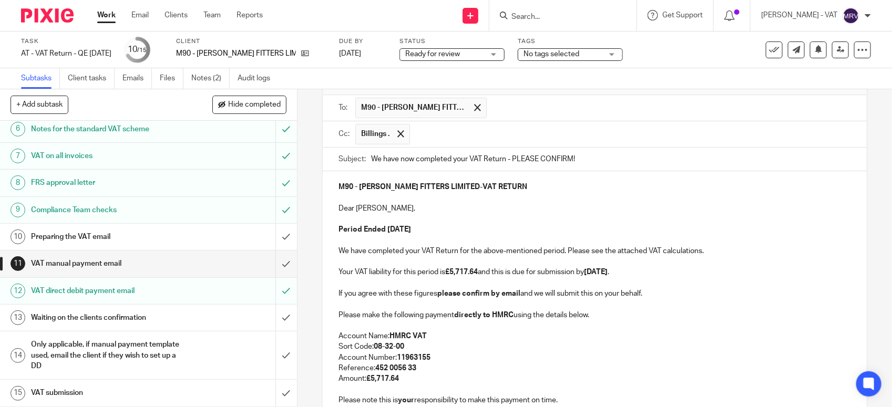
click at [452, 237] on p at bounding box center [594, 240] width 512 height 11
click at [708, 261] on p at bounding box center [594, 261] width 512 height 11
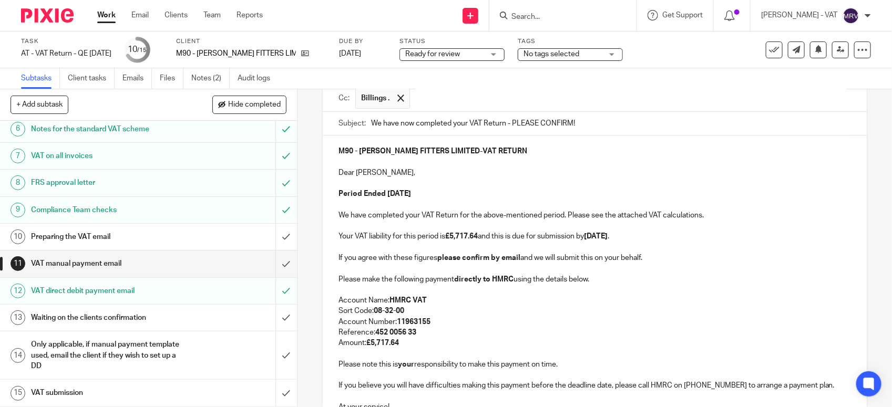
scroll to position [131, 0]
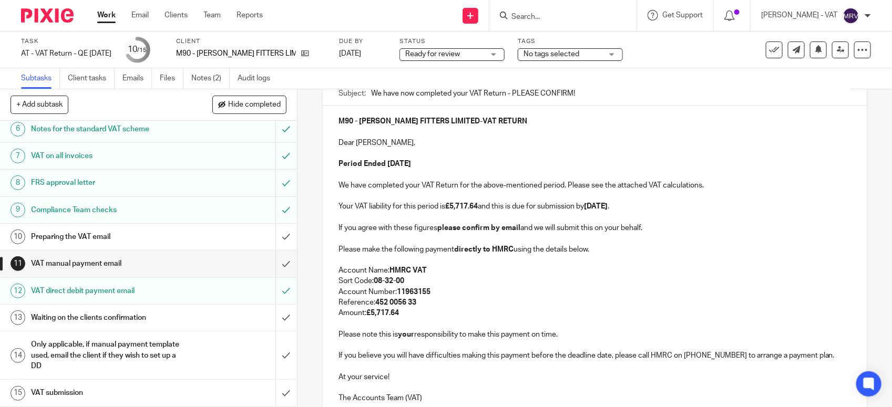
click at [481, 214] on p at bounding box center [594, 217] width 512 height 11
click at [608, 210] on strong "07th October 2025" at bounding box center [596, 206] width 24 height 7
click at [661, 211] on p "Your VAT liability for this period is £5,717.64 and this is due for submission …" at bounding box center [594, 206] width 512 height 11
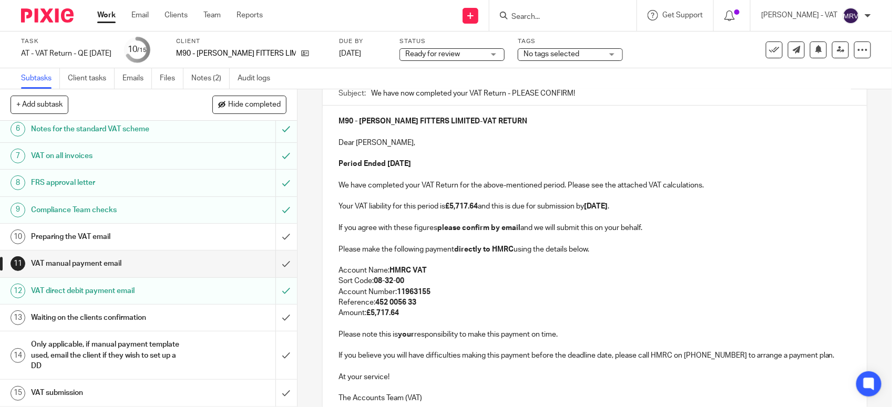
click at [661, 211] on p "Your VAT liability for this period is £5,717.64 and this is due for submission …" at bounding box center [594, 206] width 512 height 11
click at [636, 292] on p "Account Number: 11963155" at bounding box center [594, 292] width 512 height 11
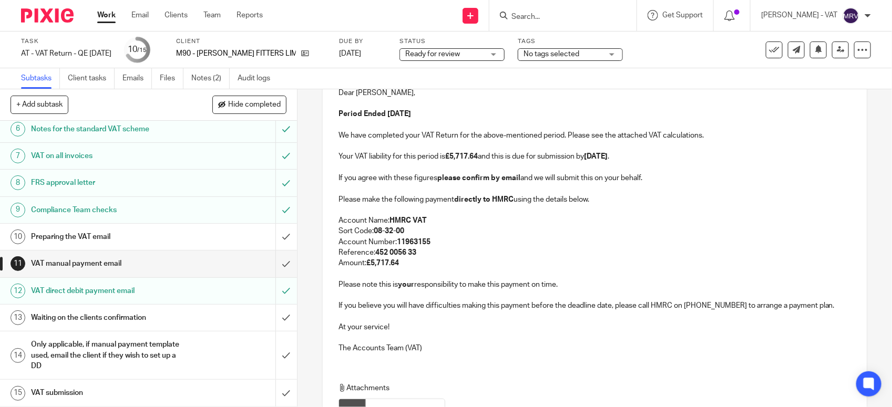
scroll to position [197, 0]
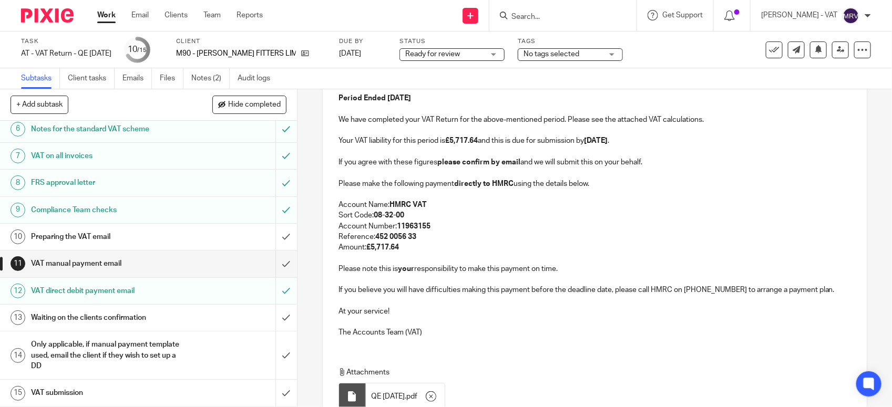
click at [523, 251] on p "Amount: £5,717.64" at bounding box center [594, 247] width 512 height 11
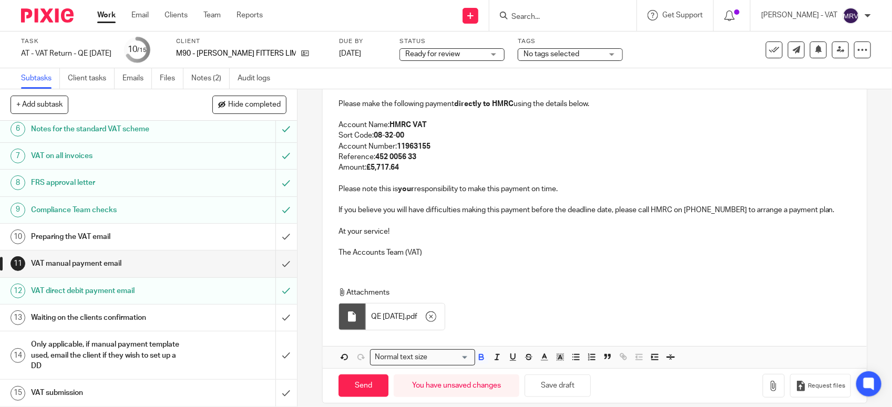
scroll to position [292, 0]
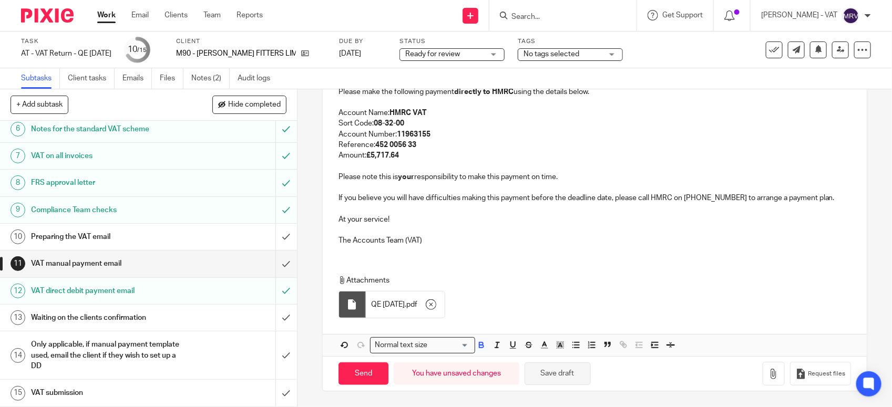
click at [579, 369] on button "Save draft" at bounding box center [558, 374] width 66 height 23
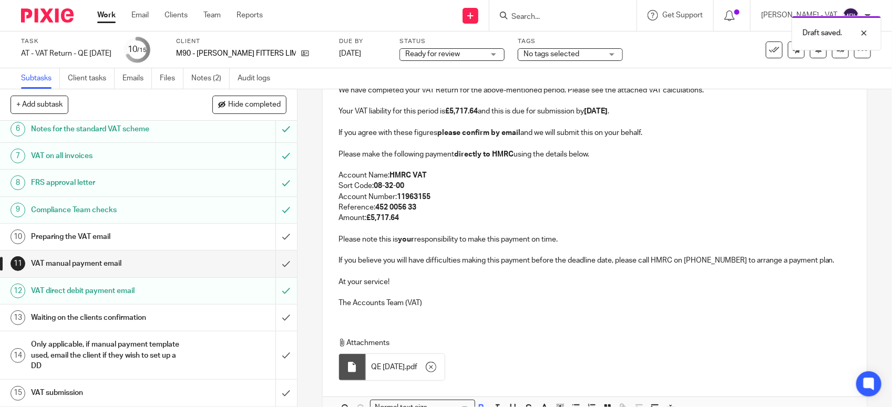
click at [489, 213] on p "Reference: 452 0056 33" at bounding box center [594, 207] width 512 height 11
click at [403, 221] on p "Amount: £5,717.64" at bounding box center [594, 218] width 512 height 11
click at [489, 284] on p "At your service!" at bounding box center [594, 282] width 512 height 11
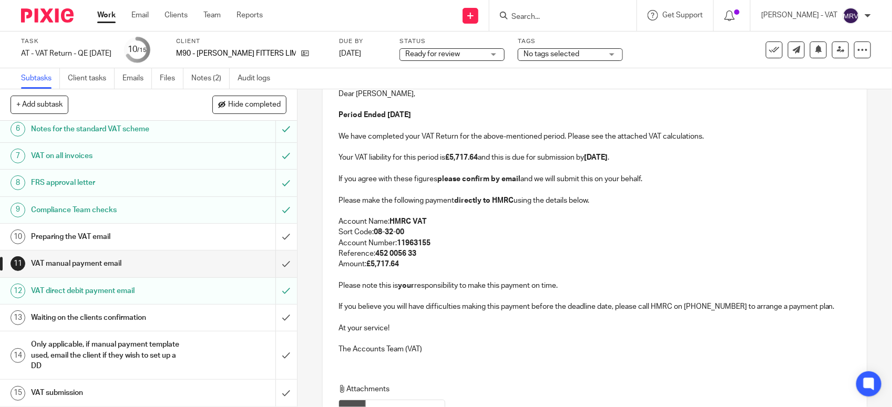
scroll to position [161, 0]
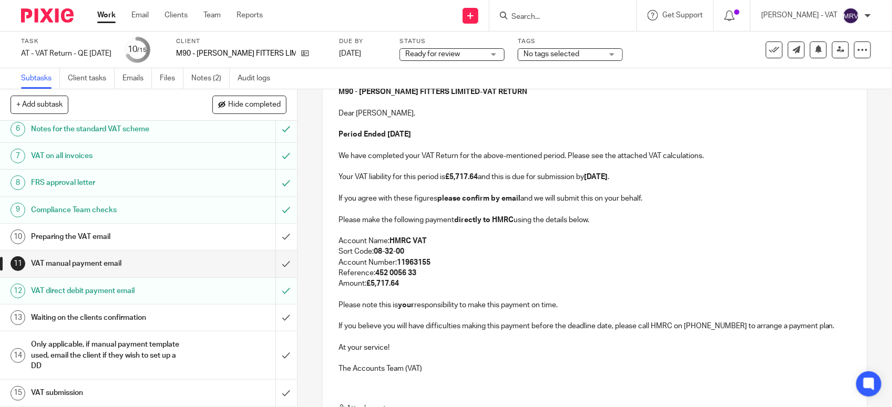
click at [572, 307] on p "Please note this is your responsibility to make this payment on time." at bounding box center [594, 305] width 512 height 11
click at [451, 288] on p "Amount: £5,717.64" at bounding box center [594, 284] width 512 height 11
click at [445, 268] on p "Account Number: 11963155" at bounding box center [594, 263] width 512 height 11
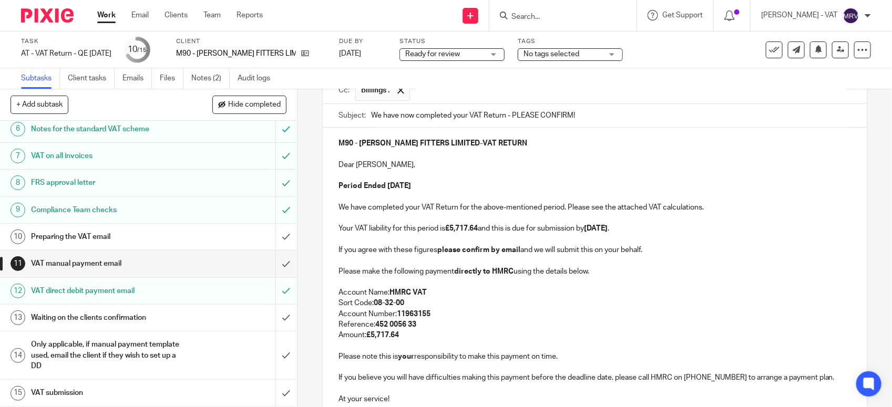
scroll to position [95, 0]
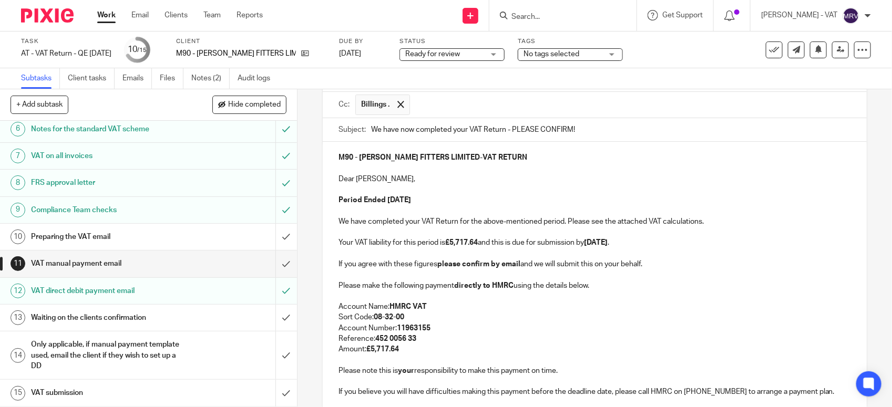
click at [656, 244] on p "Your VAT liability for this period is £5,717.64 and this is due for submission …" at bounding box center [594, 243] width 512 height 11
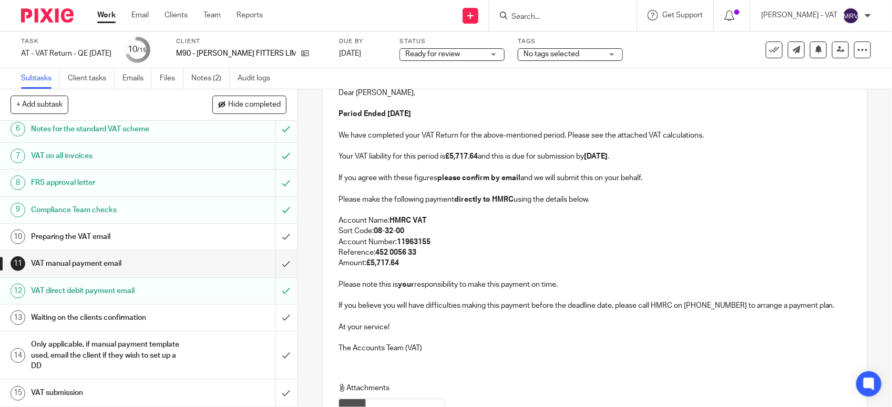
scroll to position [161, 0]
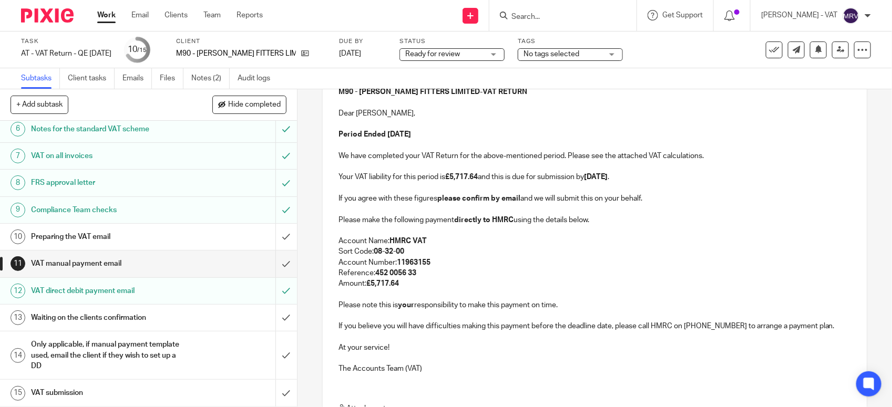
click at [477, 143] on p at bounding box center [594, 145] width 512 height 11
click at [679, 177] on p "Your VAT liability for this period is £5,717.64 and this is due for submission …" at bounding box center [594, 177] width 512 height 11
click at [545, 206] on p at bounding box center [594, 209] width 512 height 11
click at [572, 225] on p "Please make the following payment directly to HMRC using the details below." at bounding box center [594, 220] width 512 height 11
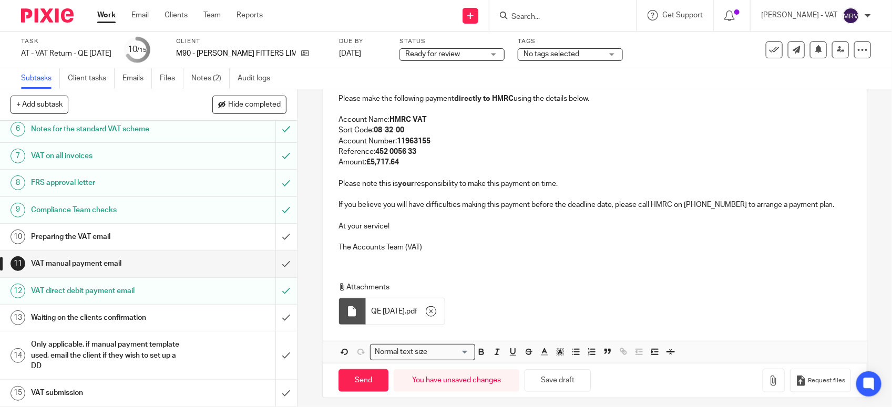
scroll to position [292, 0]
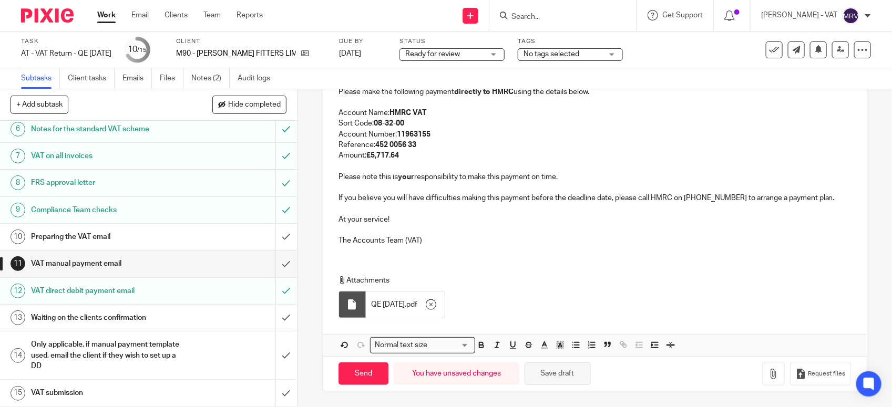
click at [576, 374] on button "Save draft" at bounding box center [558, 374] width 66 height 23
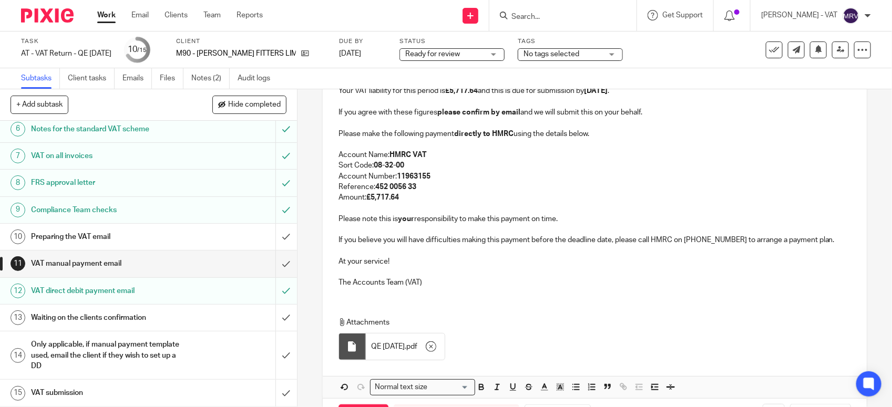
scroll to position [227, 0]
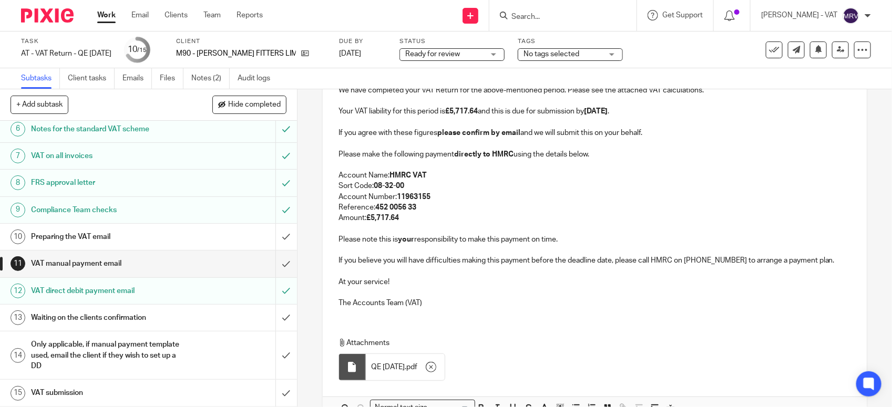
click at [529, 213] on p "Reference: 452 0056 33" at bounding box center [594, 207] width 512 height 11
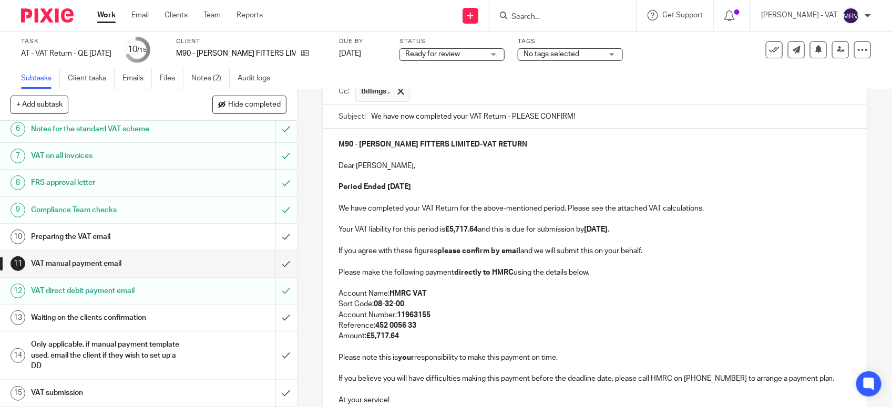
scroll to position [95, 0]
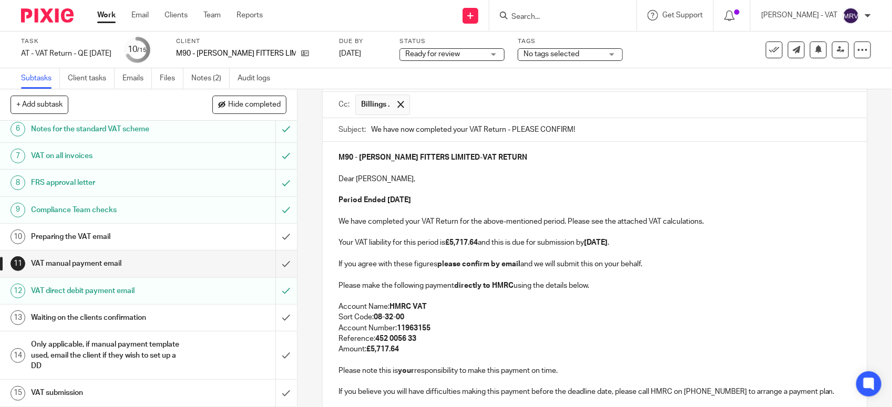
click at [485, 192] on p at bounding box center [594, 189] width 512 height 11
click at [412, 187] on p at bounding box center [594, 189] width 512 height 11
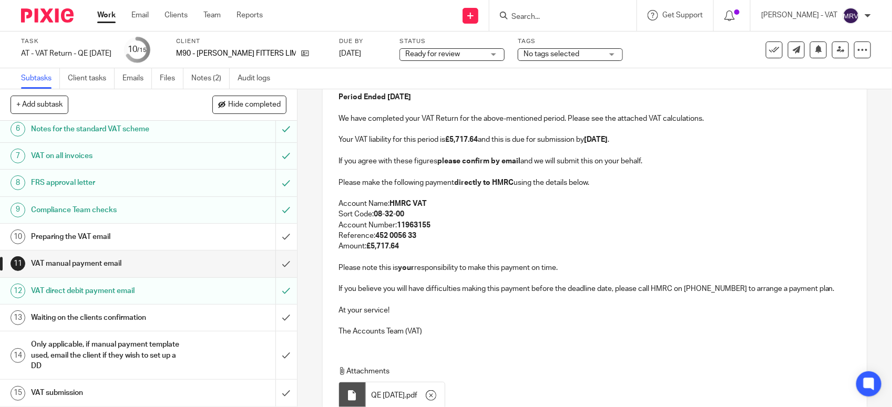
scroll to position [227, 0]
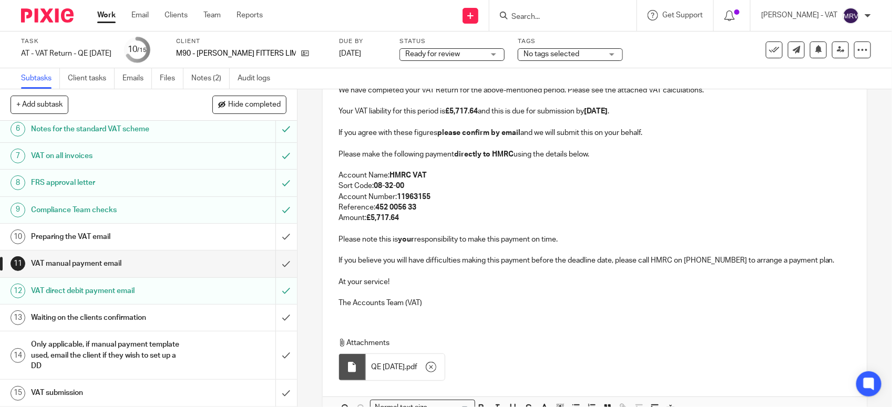
click at [439, 218] on p "Amount: £5,717.64" at bounding box center [594, 218] width 512 height 11
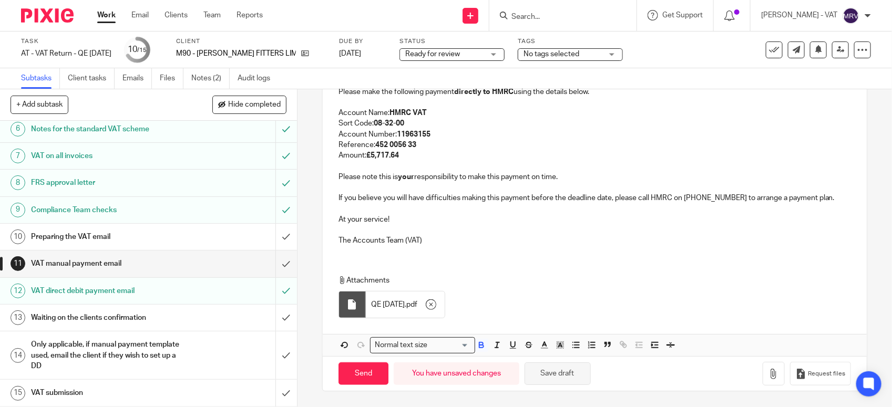
click at [545, 378] on button "Save draft" at bounding box center [558, 374] width 66 height 23
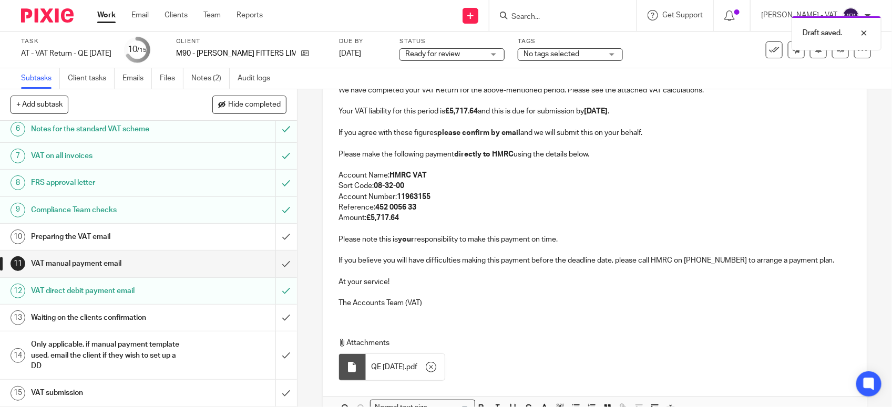
click at [513, 314] on div "M90 - MUIR HV FITTERS LIMITED - VAT RETURN Dear Wallace, Period Ended 31st Augu…" at bounding box center [595, 164] width 544 height 306
click at [432, 222] on p "Amount: £5,717.64" at bounding box center [594, 218] width 512 height 11
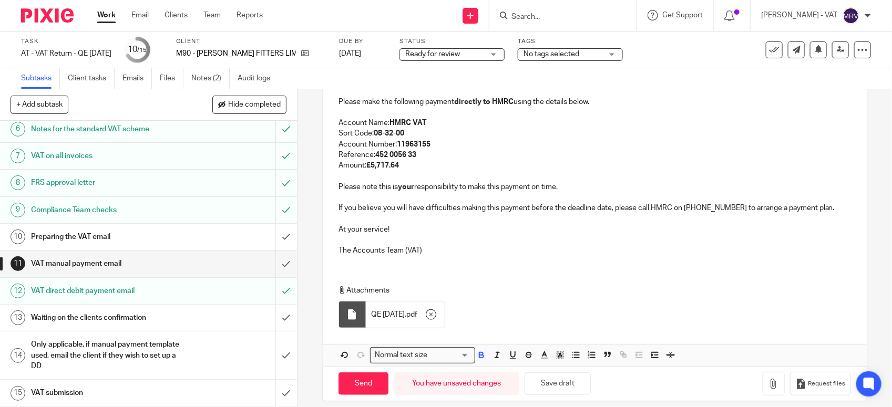
scroll to position [292, 0]
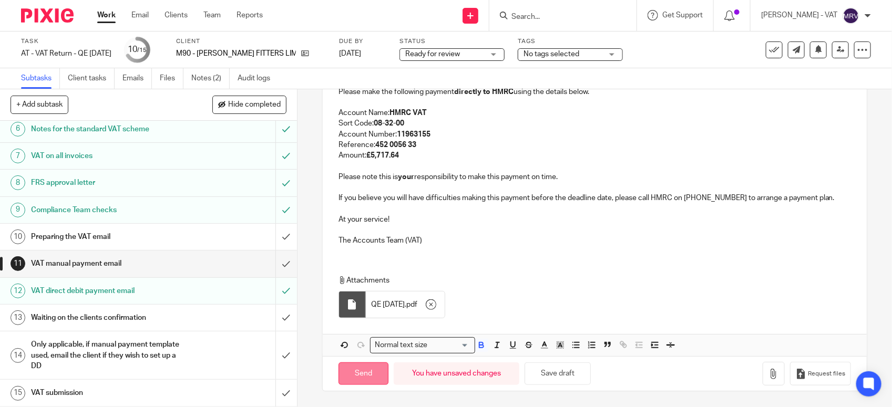
click at [345, 371] on input "Send" at bounding box center [363, 374] width 50 height 23
type input "Sent"
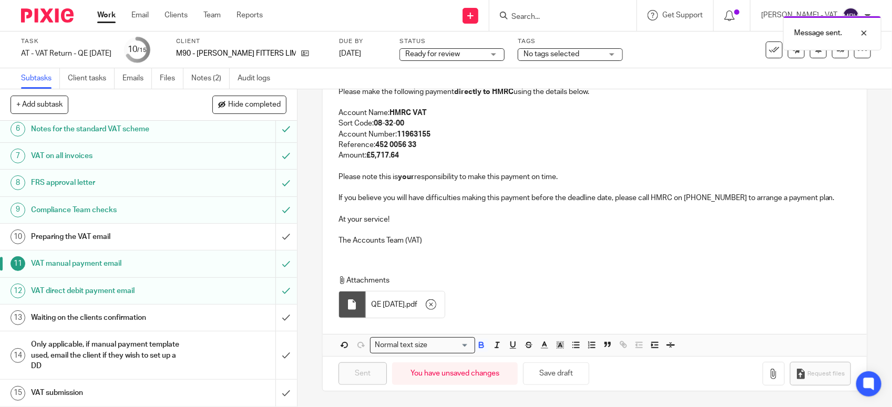
click at [92, 232] on h1 "Preparing the VAT email" at bounding box center [109, 237] width 156 height 16
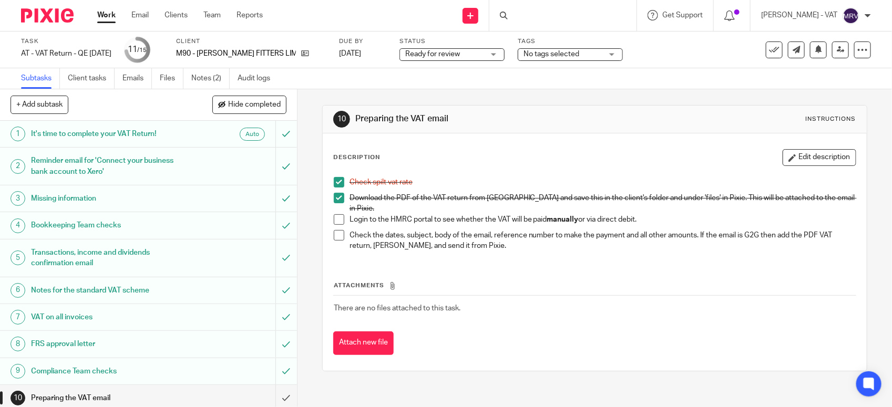
click at [340, 214] on span at bounding box center [339, 219] width 11 height 11
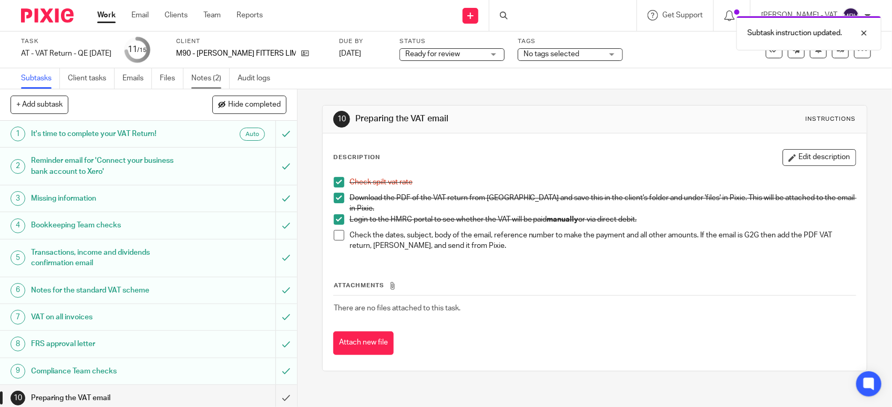
click at [206, 79] on link "Notes (2)" at bounding box center [210, 78] width 38 height 20
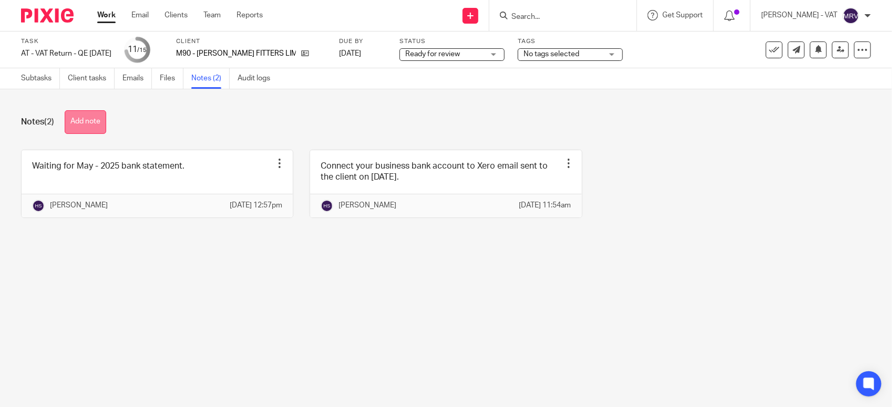
click at [89, 122] on button "Add note" at bounding box center [86, 122] width 42 height 24
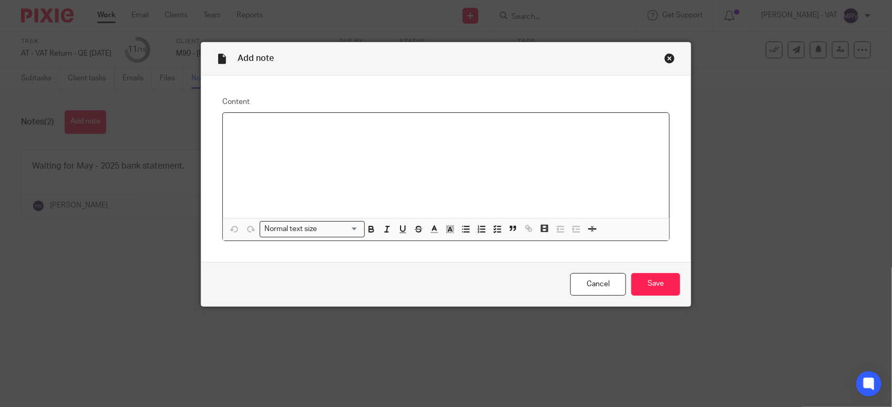
click at [275, 128] on p at bounding box center [445, 126] width 429 height 11
click at [661, 285] on input "Save" at bounding box center [655, 284] width 49 height 23
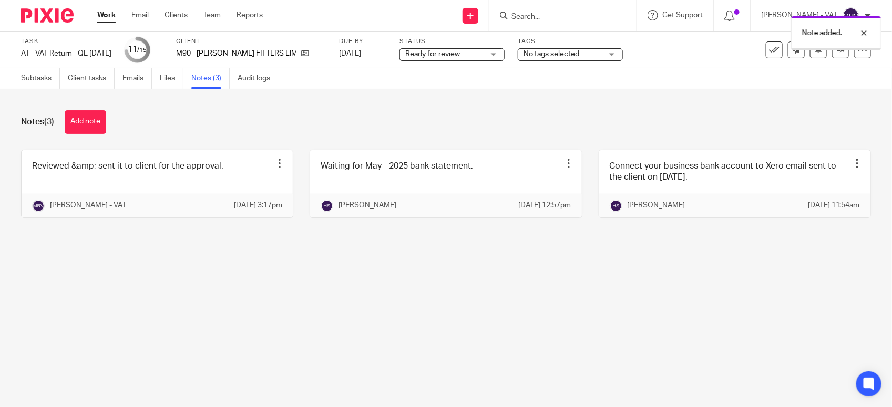
click at [568, 299] on main "Task AT - VAT Return - QE [DATE] Save AT - VAT Return - QE [DATE] 11 /15 Client…" at bounding box center [446, 203] width 892 height 407
click at [50, 86] on link "Subtasks" at bounding box center [40, 78] width 39 height 20
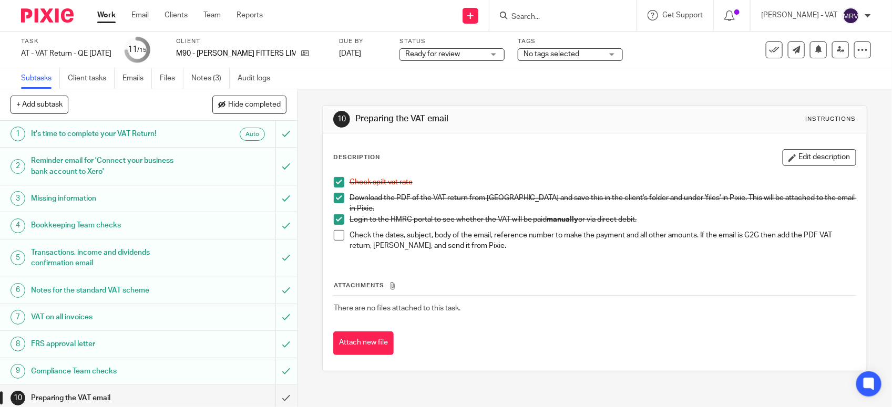
click at [334, 234] on span at bounding box center [339, 235] width 11 height 11
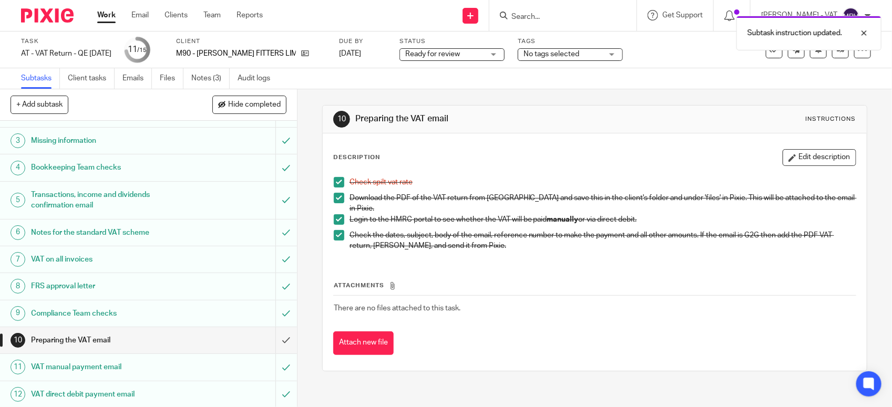
scroll to position [163, 0]
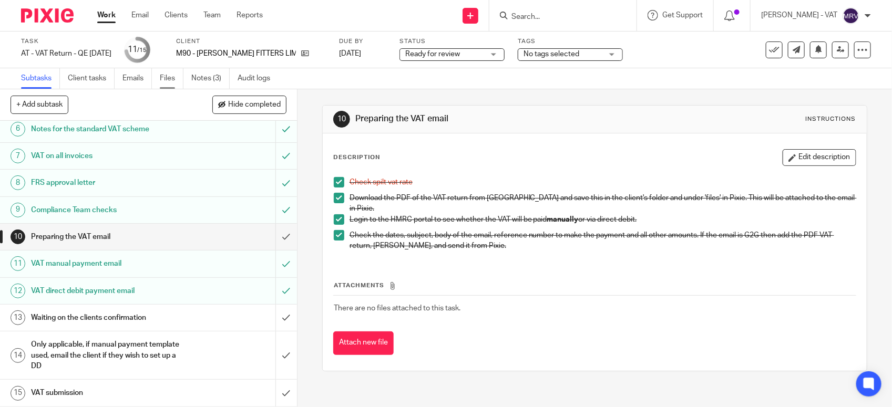
click at [168, 77] on link "Files" at bounding box center [172, 78] width 24 height 20
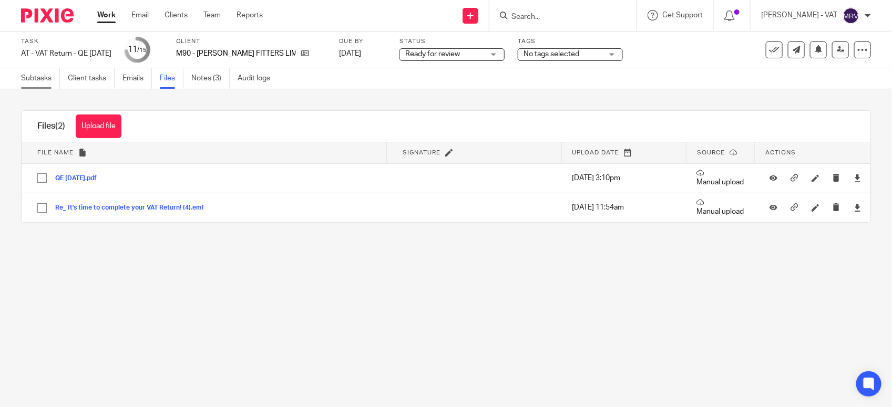
click at [45, 84] on link "Subtasks" at bounding box center [40, 78] width 39 height 20
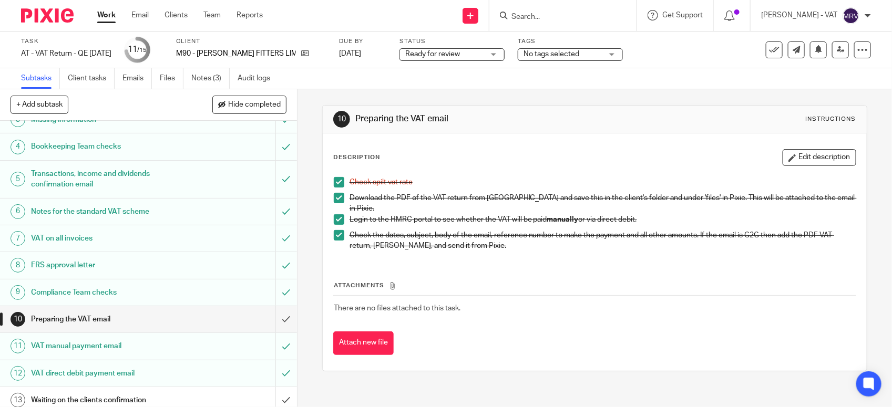
scroll to position [131, 0]
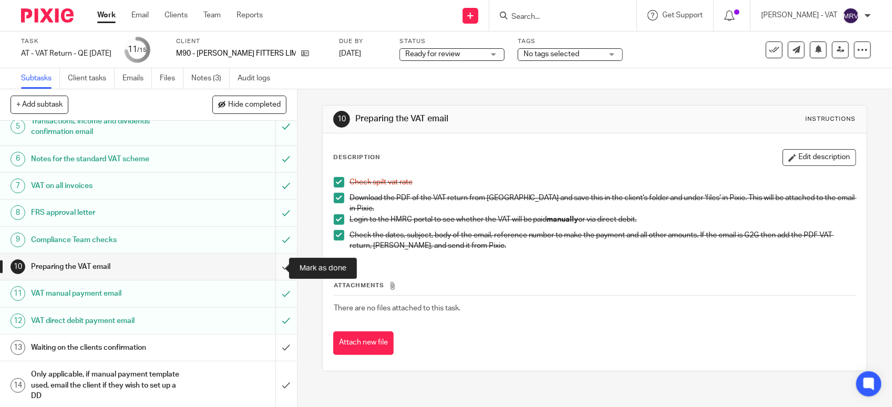
click at [276, 266] on input "submit" at bounding box center [148, 267] width 297 height 26
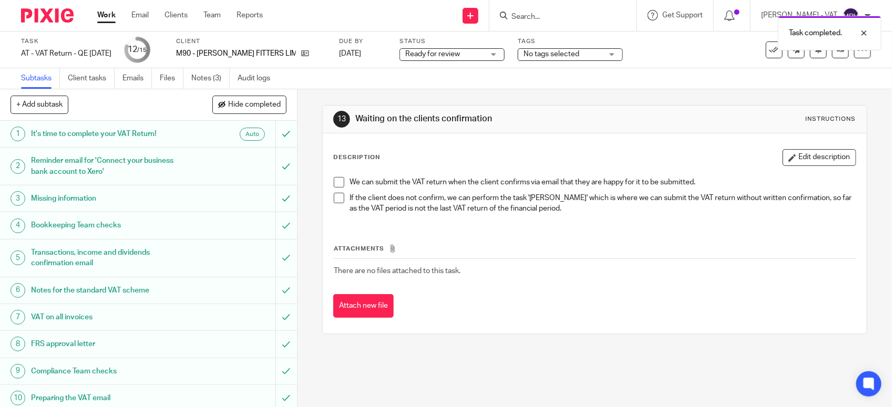
click at [456, 57] on span "Ready for review" at bounding box center [444, 54] width 79 height 11
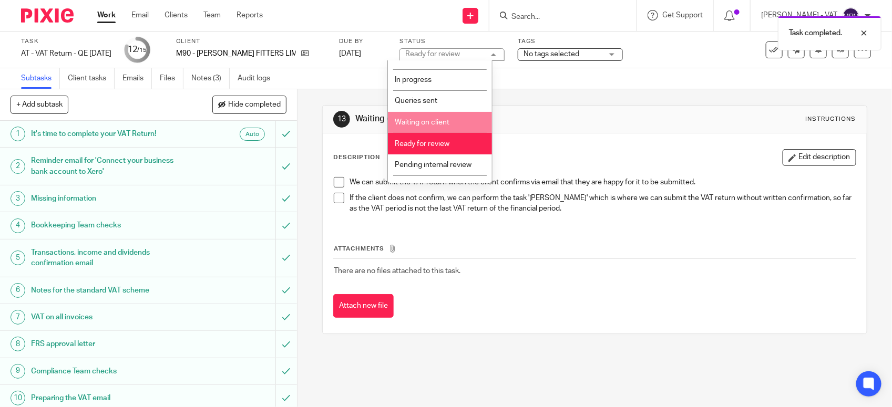
scroll to position [47, 0]
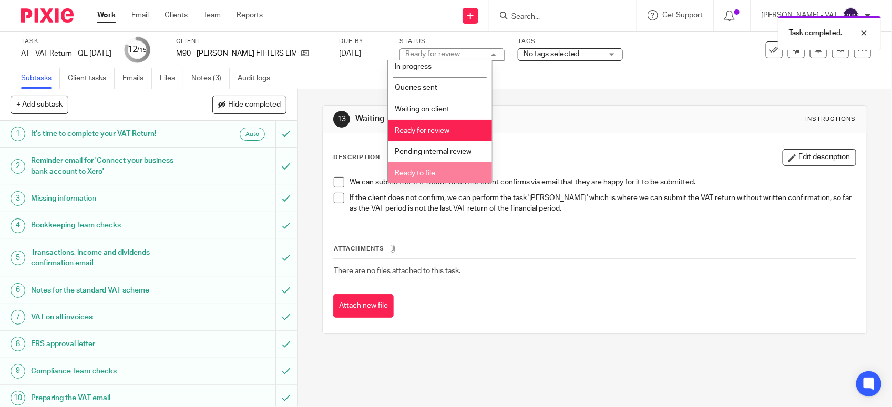
click at [443, 167] on li "Ready to file" at bounding box center [440, 173] width 104 height 22
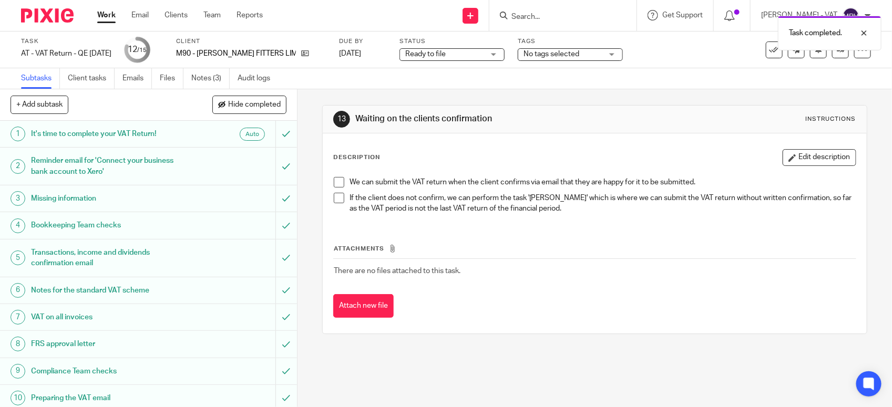
click at [523, 165] on div "Description Edit description" at bounding box center [594, 157] width 523 height 17
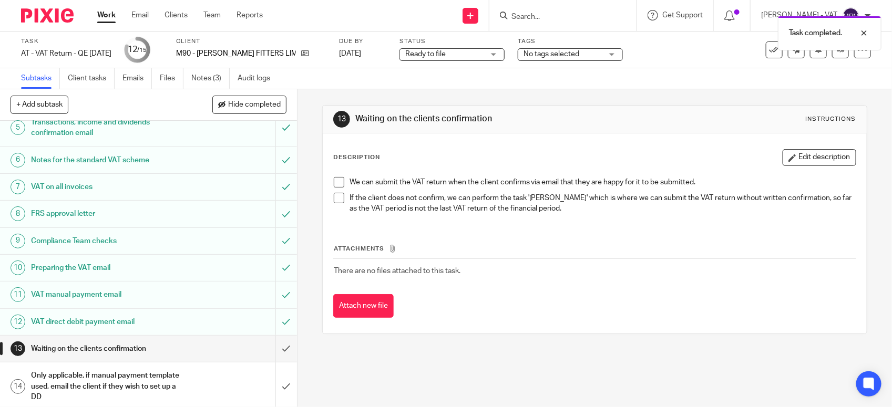
scroll to position [163, 0]
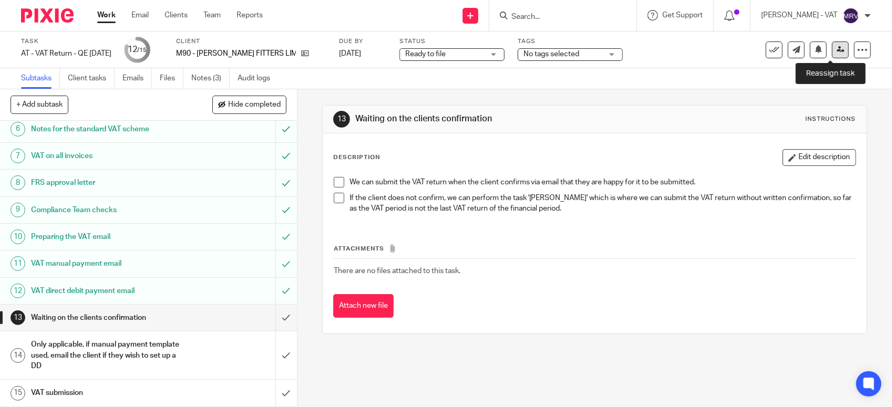
click at [832, 56] on link at bounding box center [840, 50] width 17 height 17
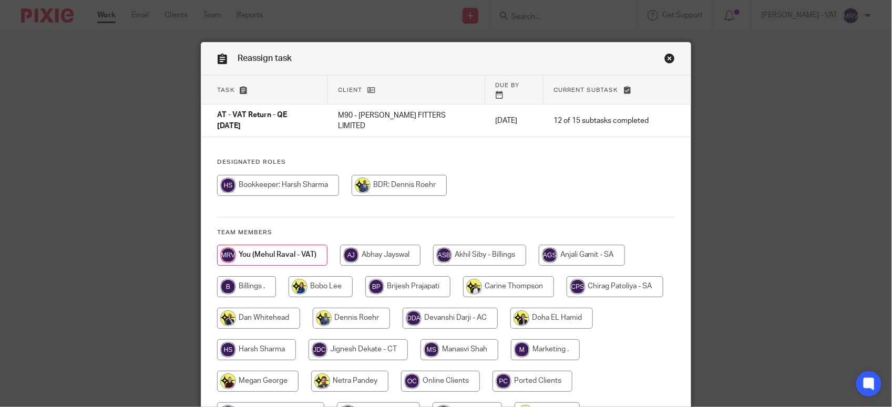
click at [227, 276] on input "radio" at bounding box center [246, 286] width 59 height 21
radio input "true"
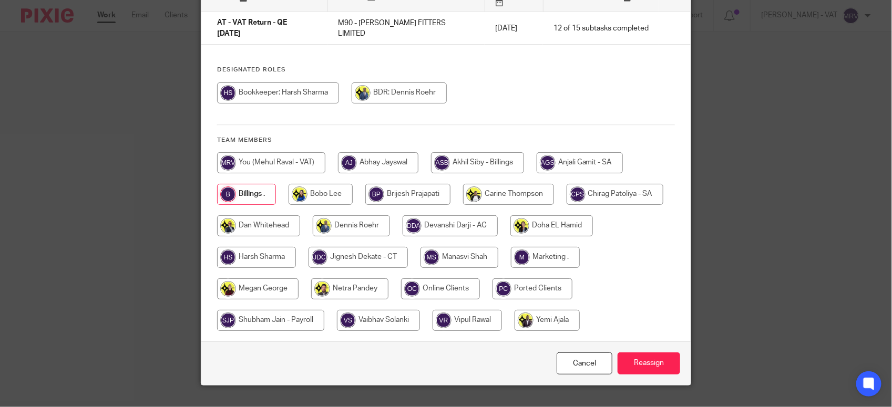
scroll to position [98, 0]
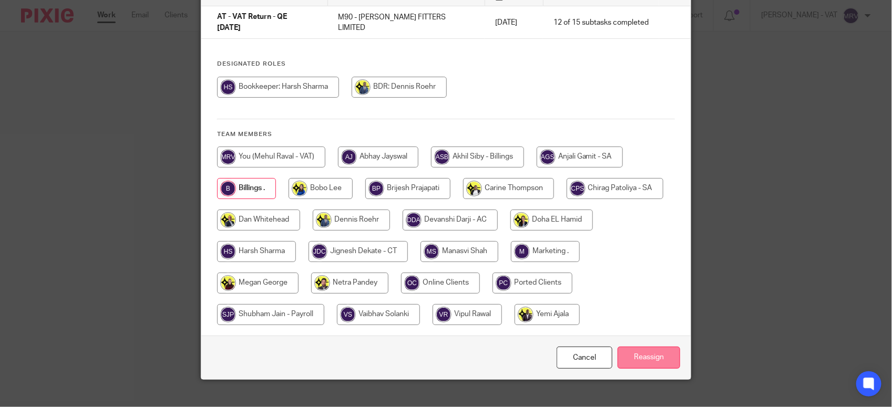
click at [645, 348] on input "Reassign" at bounding box center [649, 358] width 63 height 23
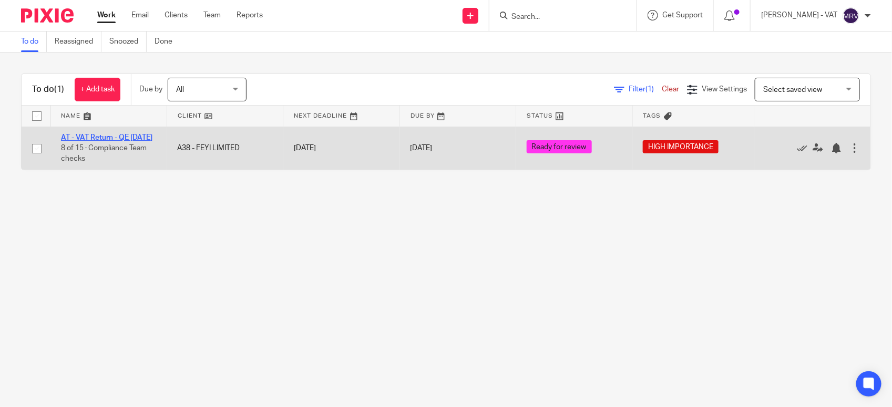
click at [76, 140] on link "AT - VAT Return - QE [DATE]" at bounding box center [106, 137] width 91 height 7
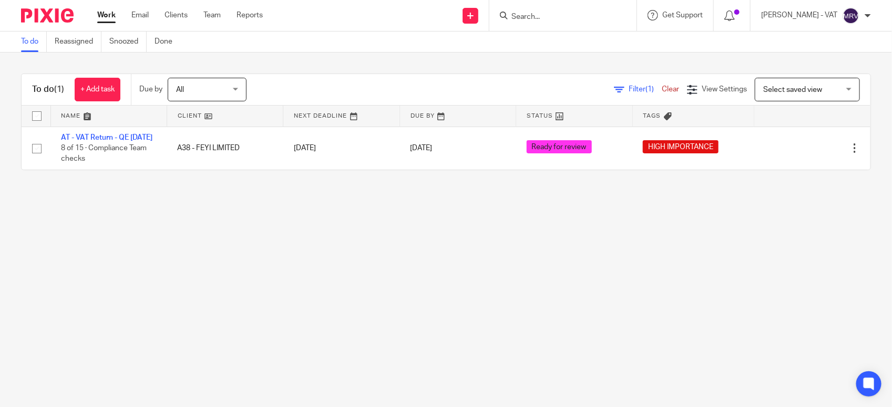
click at [180, 223] on main "To do Reassigned Snoozed Done To do (1) + Add task Due by All All Today Tomorro…" at bounding box center [446, 203] width 892 height 407
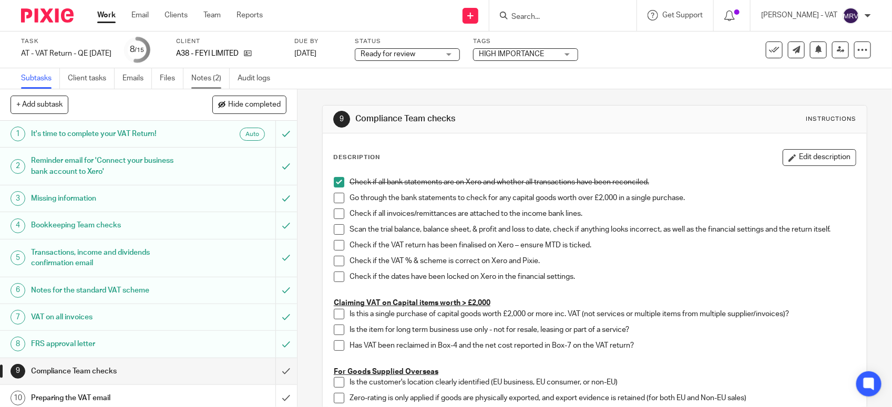
click at [215, 80] on link "Notes (2)" at bounding box center [210, 78] width 38 height 20
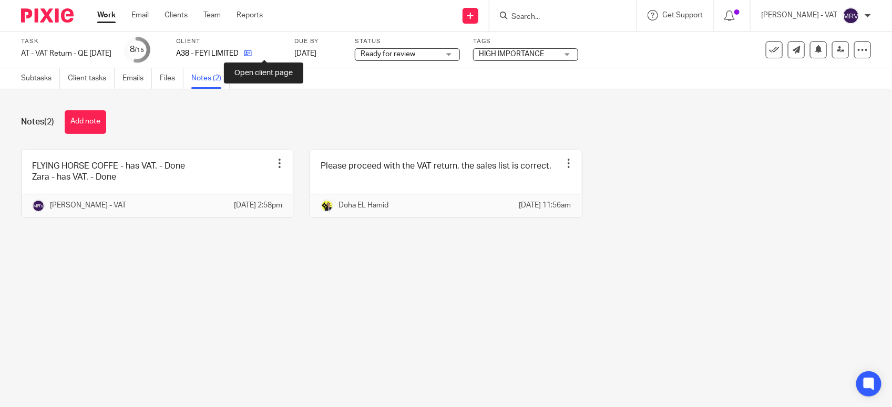
click at [252, 56] on icon at bounding box center [248, 53] width 8 height 8
click at [42, 77] on link "Subtasks" at bounding box center [40, 78] width 39 height 20
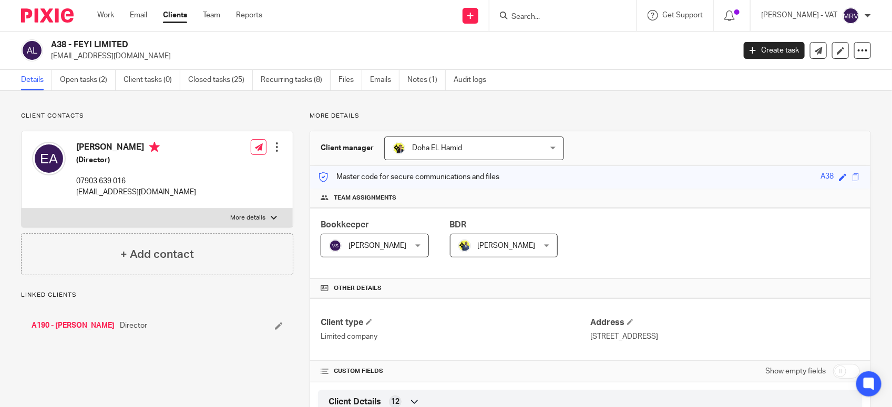
drag, startPoint x: 75, startPoint y: 43, endPoint x: 148, endPoint y: 43, distance: 73.6
click at [148, 43] on h2 "A38 - FEYI LIMITED" at bounding box center [321, 44] width 541 height 11
copy h2 "FEYI LIMITED"
click at [566, 13] on input "Search" at bounding box center [557, 17] width 95 height 9
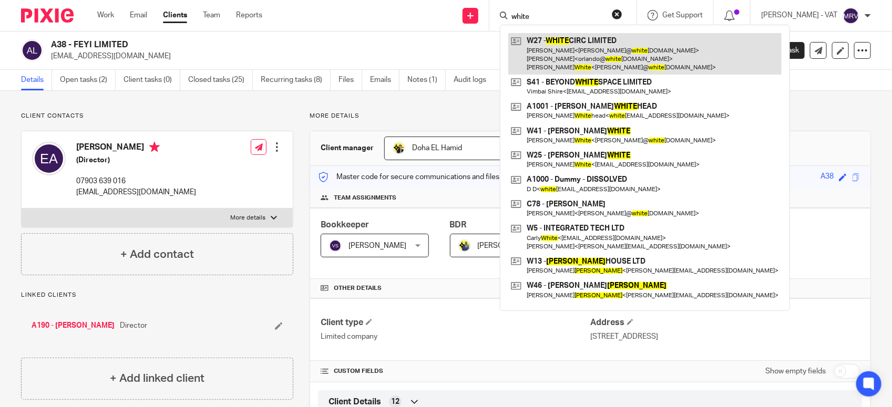
type input "white"
click at [562, 45] on link at bounding box center [644, 54] width 273 height 42
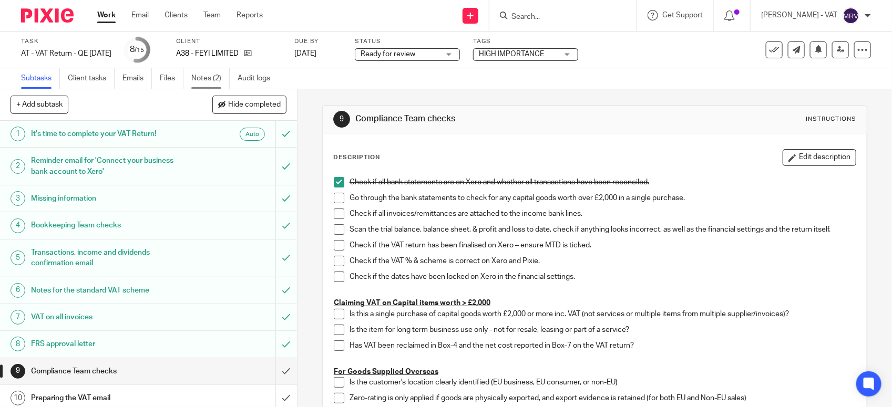
click at [208, 78] on link "Notes (2)" at bounding box center [210, 78] width 38 height 20
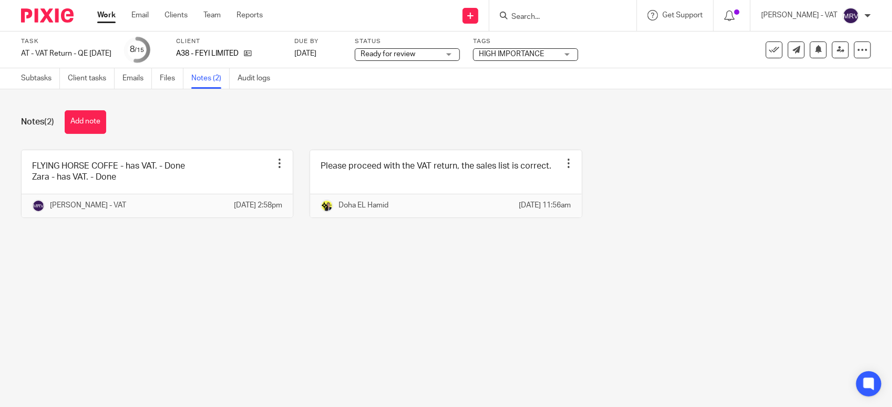
click at [519, 326] on main "Task AT - VAT Return - QE [DATE] Save AT - VAT Return - QE [DATE] 8 /15 Client …" at bounding box center [446, 203] width 892 height 407
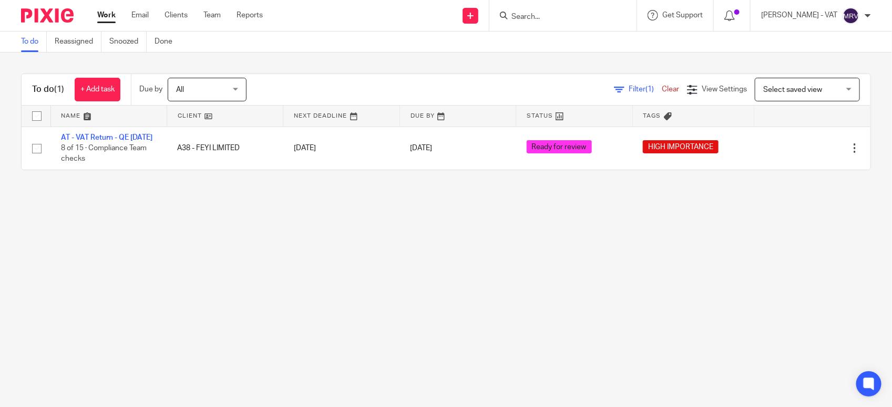
click at [458, 254] on main "To do Reassigned Snoozed Done To do (1) + Add task Due by All All [DATE] [DATE]…" at bounding box center [446, 203] width 892 height 407
click at [256, 303] on main "To do Reassigned Snoozed Done To do (1) + Add task Due by All All [DATE] [DATE]…" at bounding box center [446, 203] width 892 height 407
click at [347, 245] on main "To do Reassigned Snoozed Done To do (1) + Add task Due by All All [DATE] [DATE]…" at bounding box center [446, 203] width 892 height 407
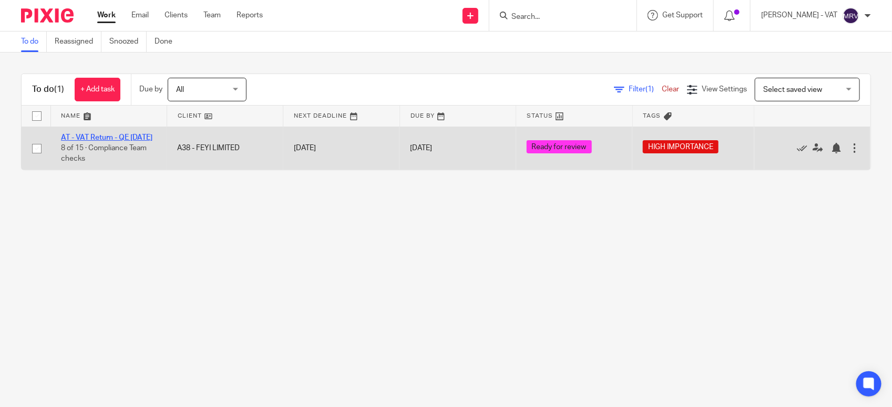
click at [110, 134] on link "AT - VAT Return - QE [DATE]" at bounding box center [106, 137] width 91 height 7
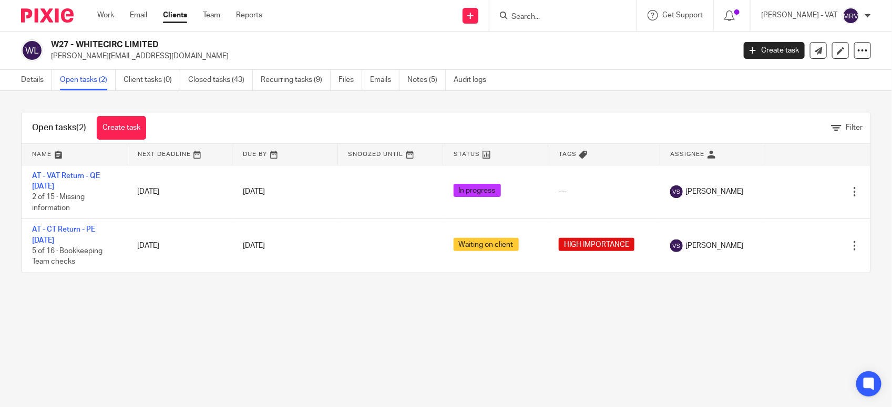
drag, startPoint x: 76, startPoint y: 40, endPoint x: 234, endPoint y: 40, distance: 157.7
click at [234, 40] on h2 "W27 - WHITECIRC LIMITED" at bounding box center [321, 44] width 541 height 11
copy h2 "WHITECIRC LIMITED"
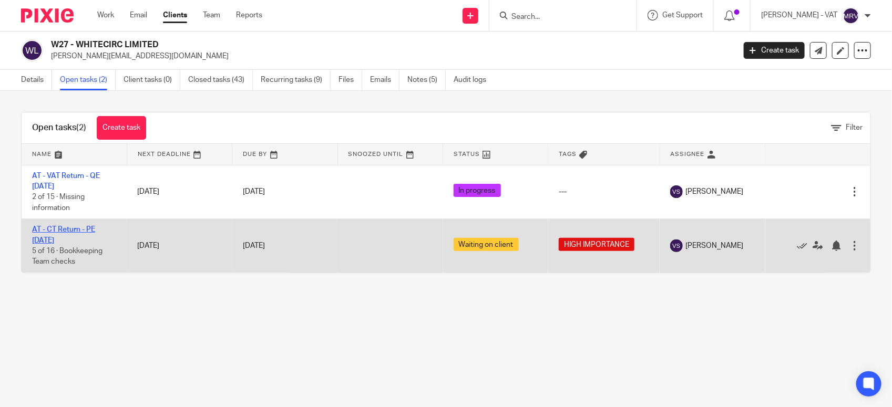
click at [92, 228] on link "AT - CT Return - PE [DATE]" at bounding box center [63, 235] width 63 height 18
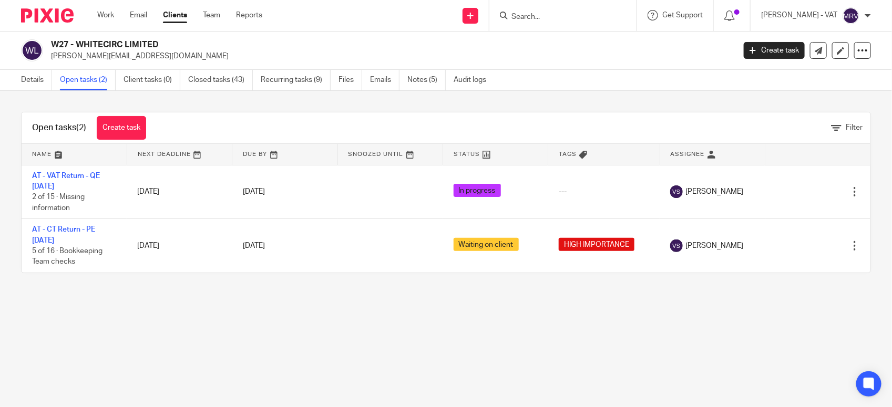
click at [334, 311] on main "W27 - WHITECIRC LIMITED stuart@whitecirc.com Create task Update from Companies …" at bounding box center [446, 203] width 892 height 407
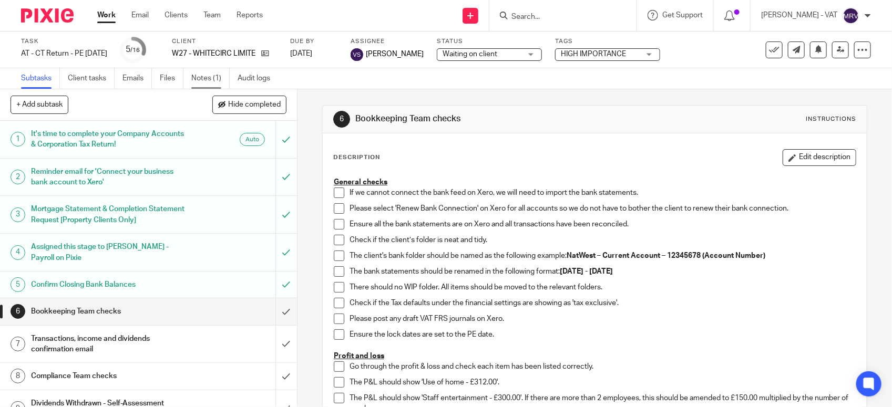
click at [216, 75] on link "Notes (1)" at bounding box center [210, 78] width 38 height 20
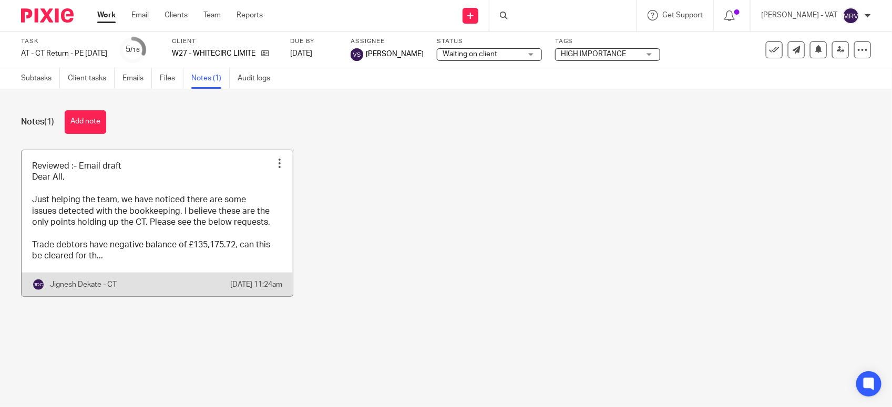
click at [169, 234] on link at bounding box center [157, 223] width 271 height 146
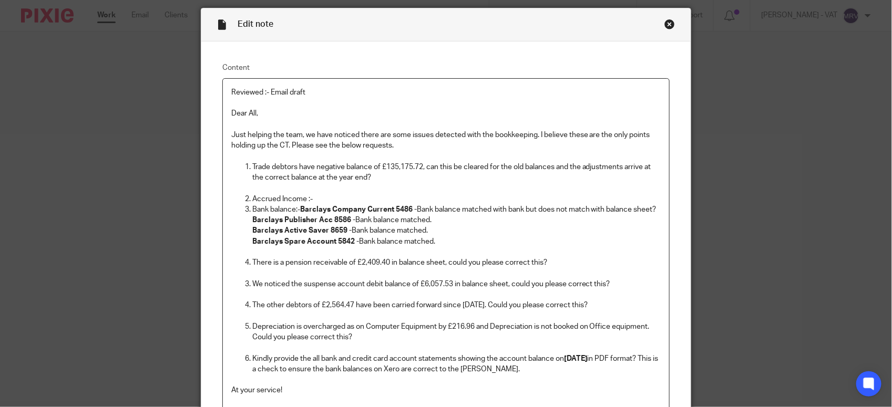
scroll to position [66, 0]
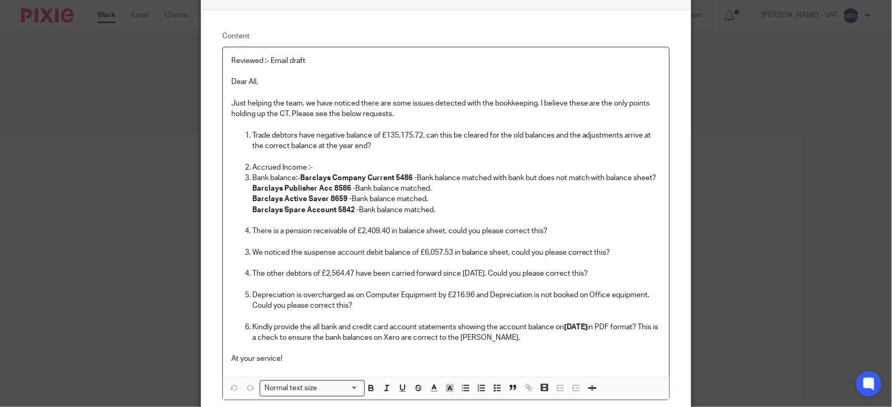
click at [437, 215] on p "Barclays Spare Account 5842 - Bank balance matched." at bounding box center [456, 210] width 408 height 11
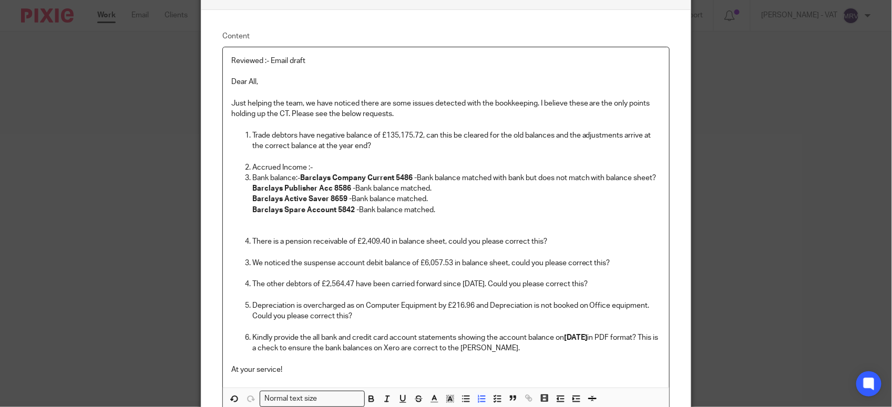
paste div
copy p "Bank balance matched."
drag, startPoint x: 371, startPoint y: 225, endPoint x: 372, endPoint y: 230, distance: 5.5
click at [371, 215] on p "Barclays Spare Account 5842 - Bank balance matched." at bounding box center [456, 210] width 408 height 11
click at [374, 226] on p "Barclays USD Current Acc 9033 -" at bounding box center [456, 220] width 408 height 11
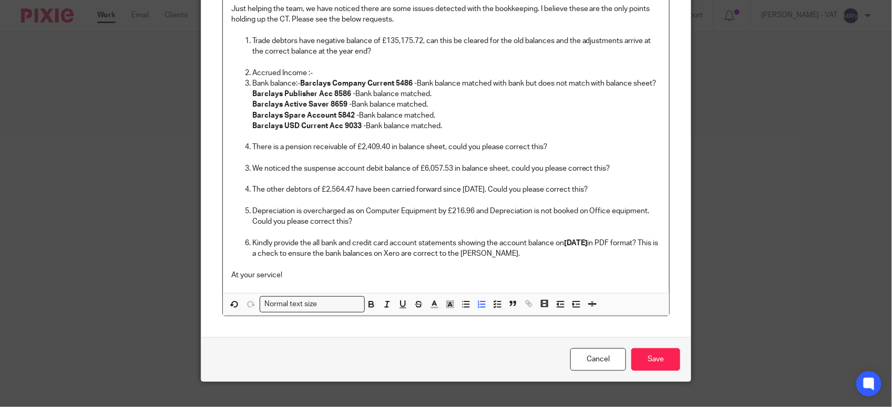
scroll to position [189, 0]
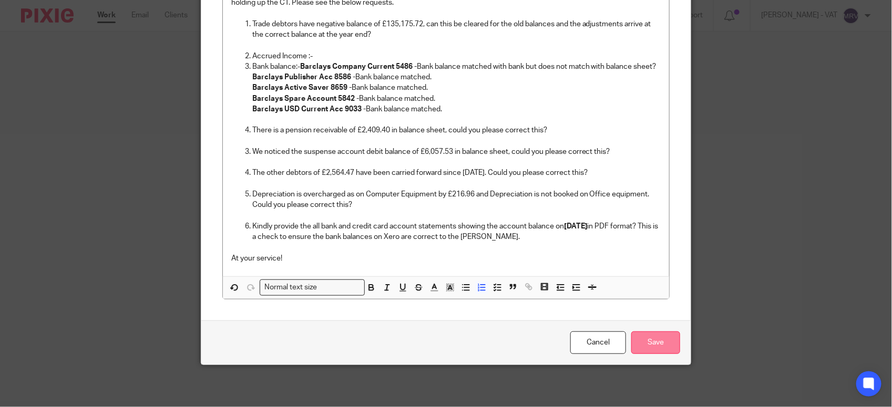
click at [637, 342] on input "Save" at bounding box center [655, 343] width 49 height 23
